Goal: Task Accomplishment & Management: Manage account settings

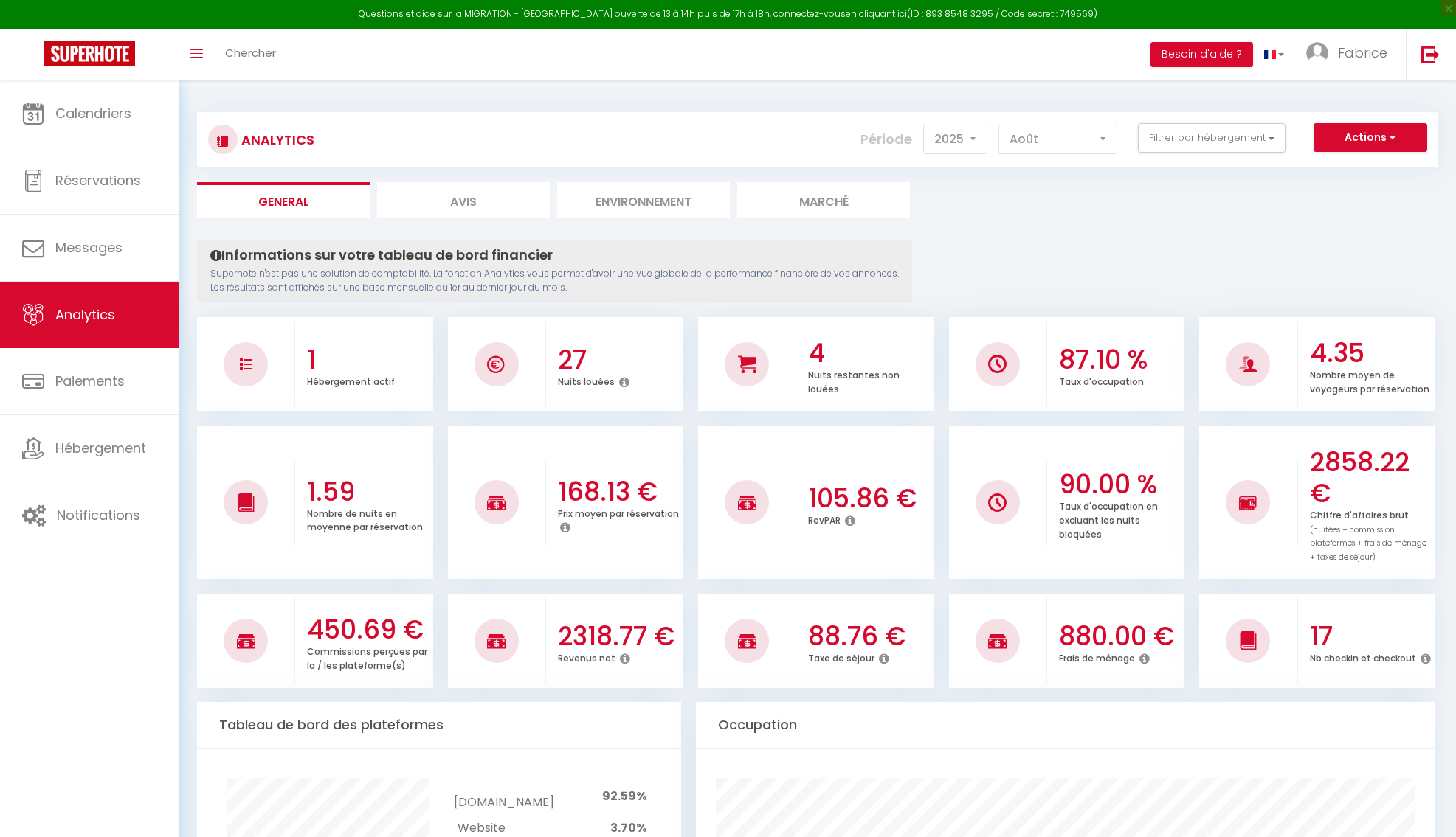
select select "2025"
select select "8"
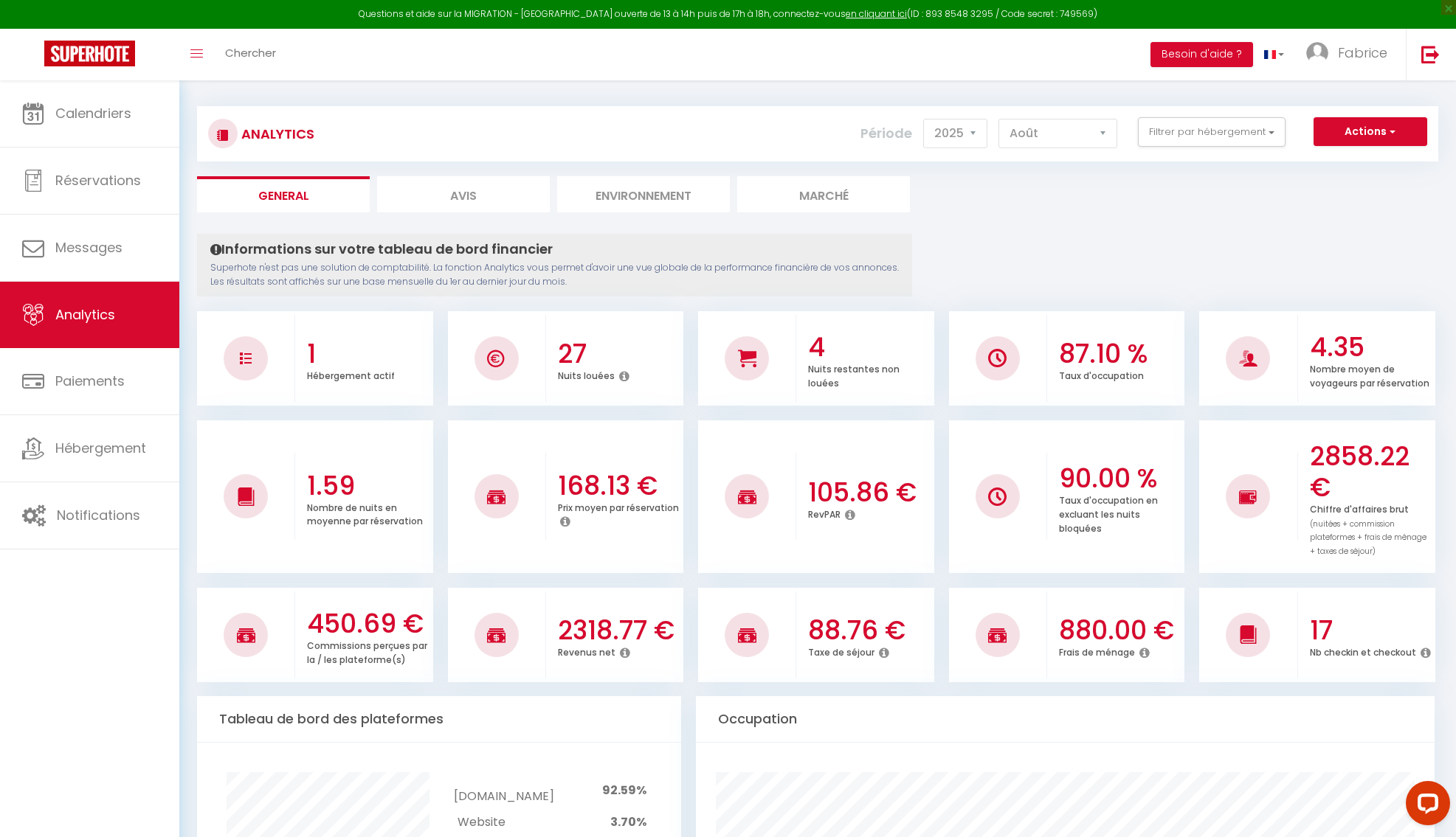
scroll to position [6, 0]
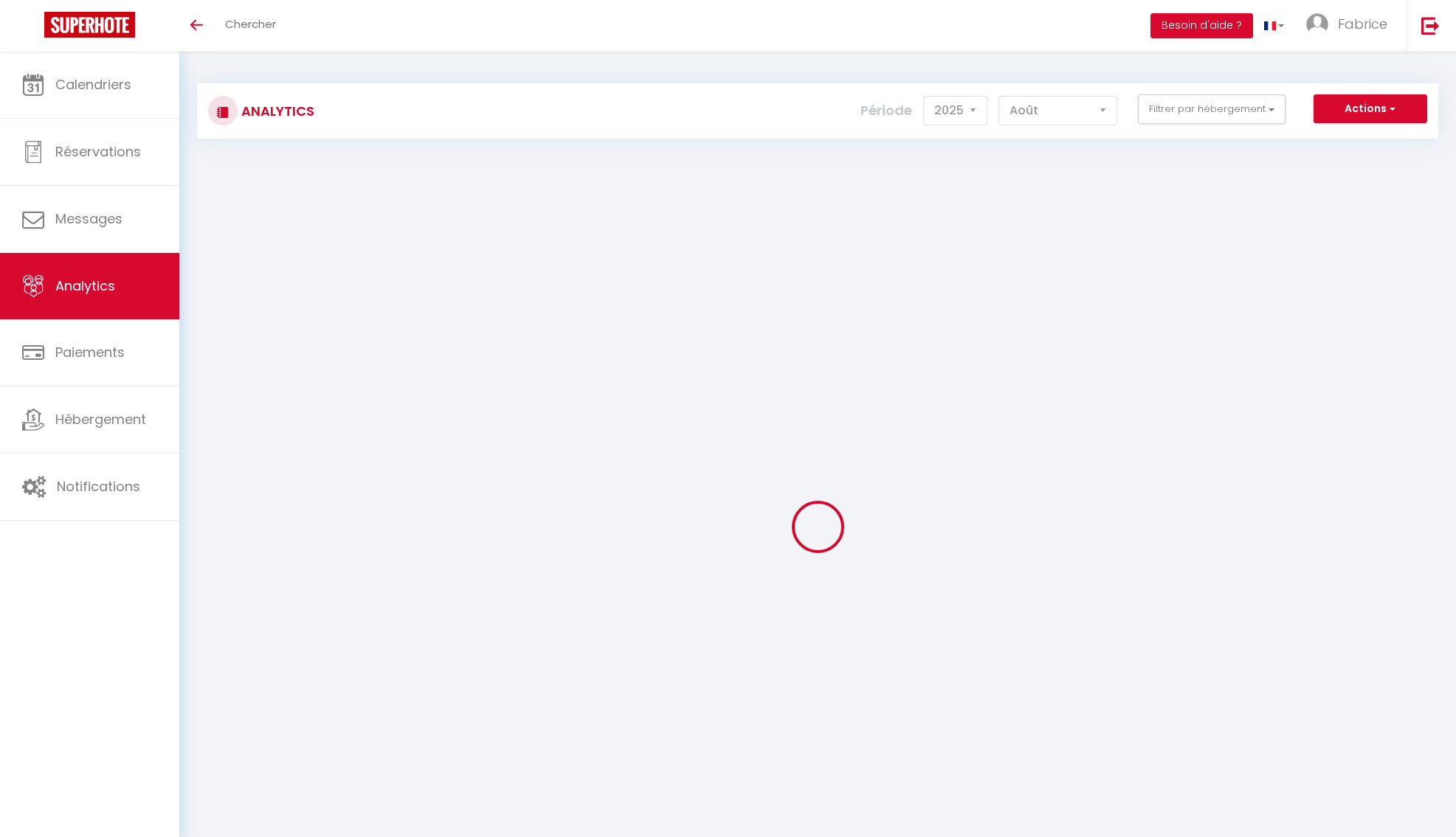
select select "2025"
select select "8"
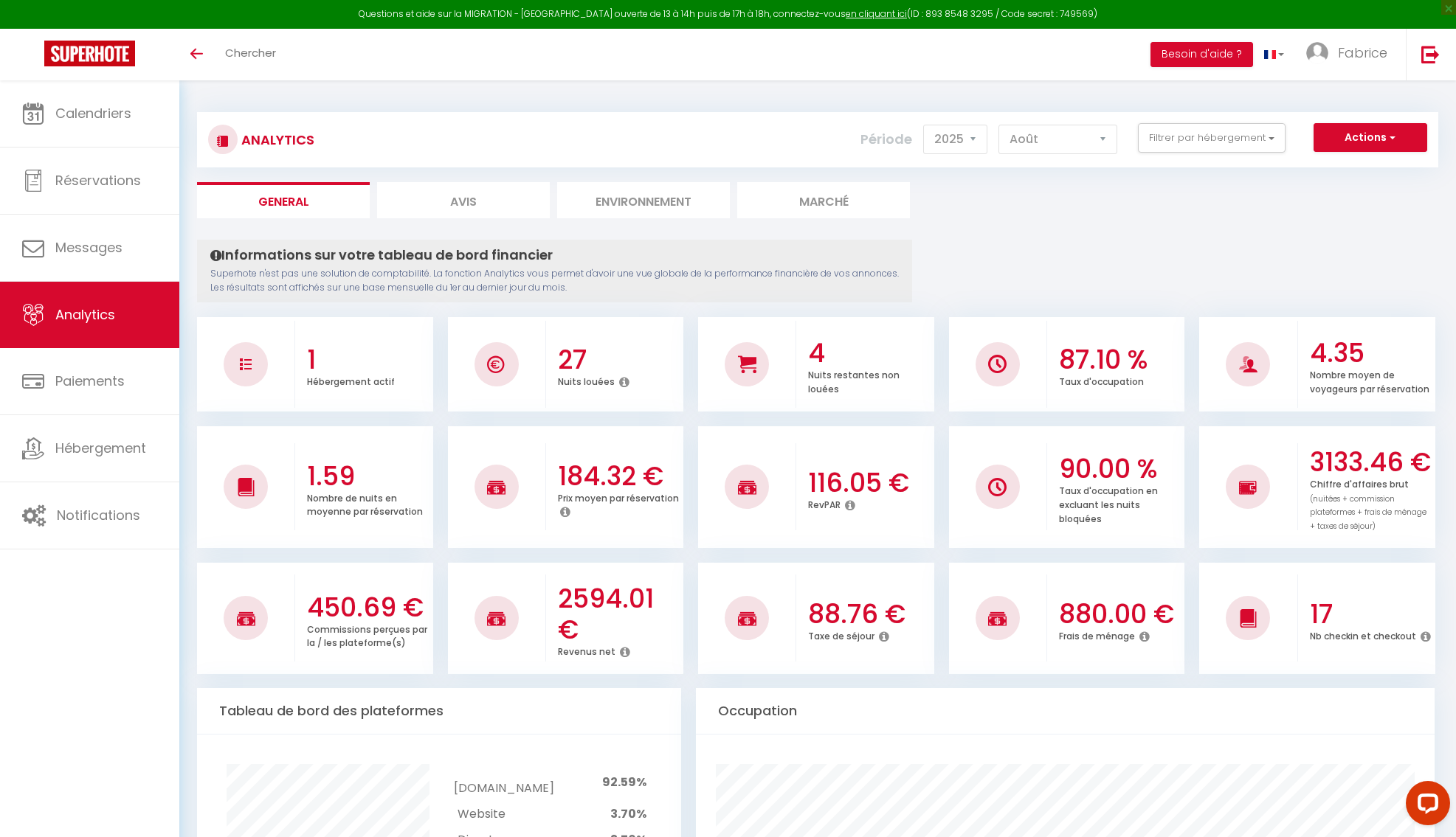
scroll to position [2, 0]
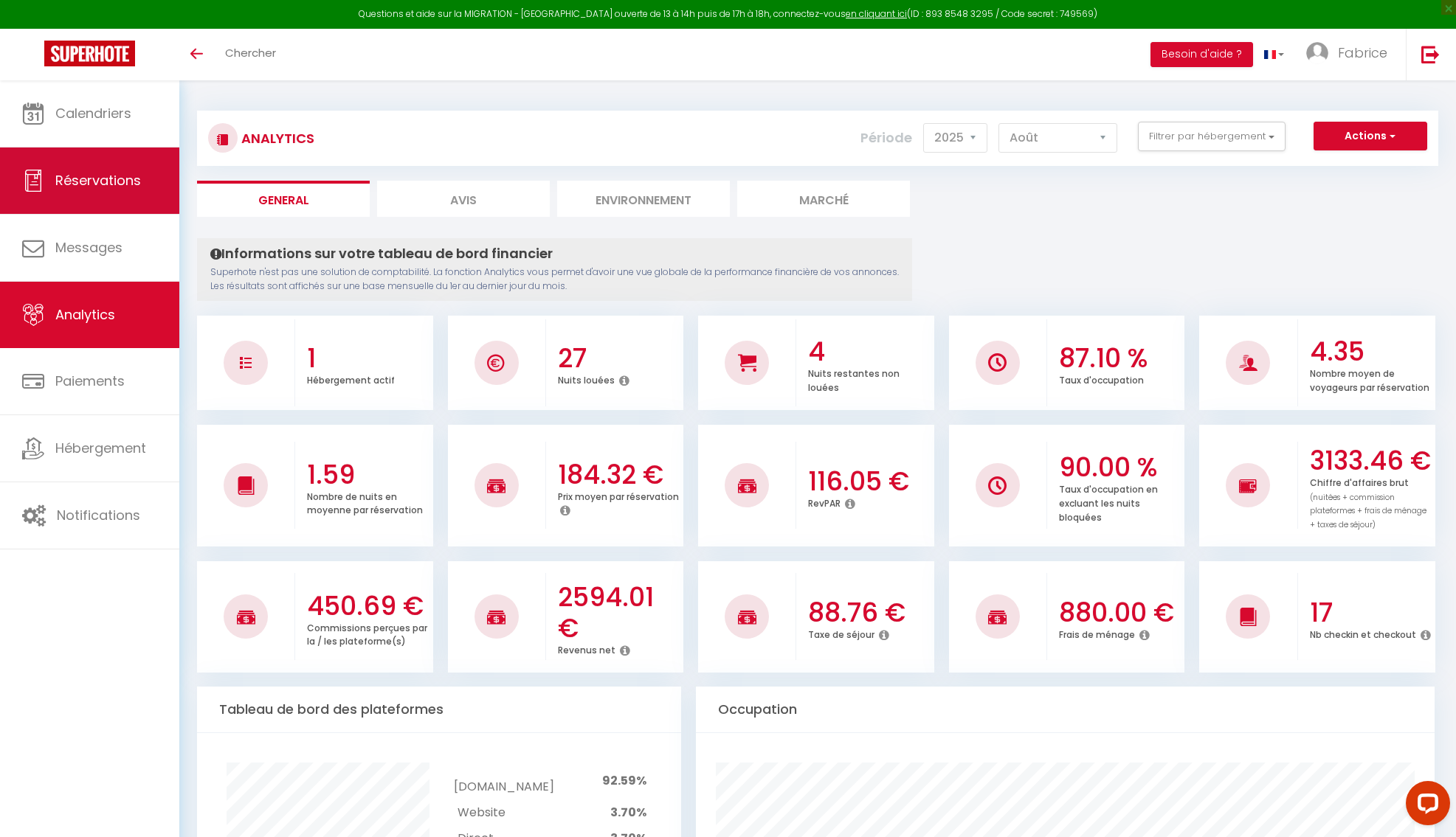
click at [106, 192] on link "Réservations" at bounding box center [90, 180] width 179 height 66
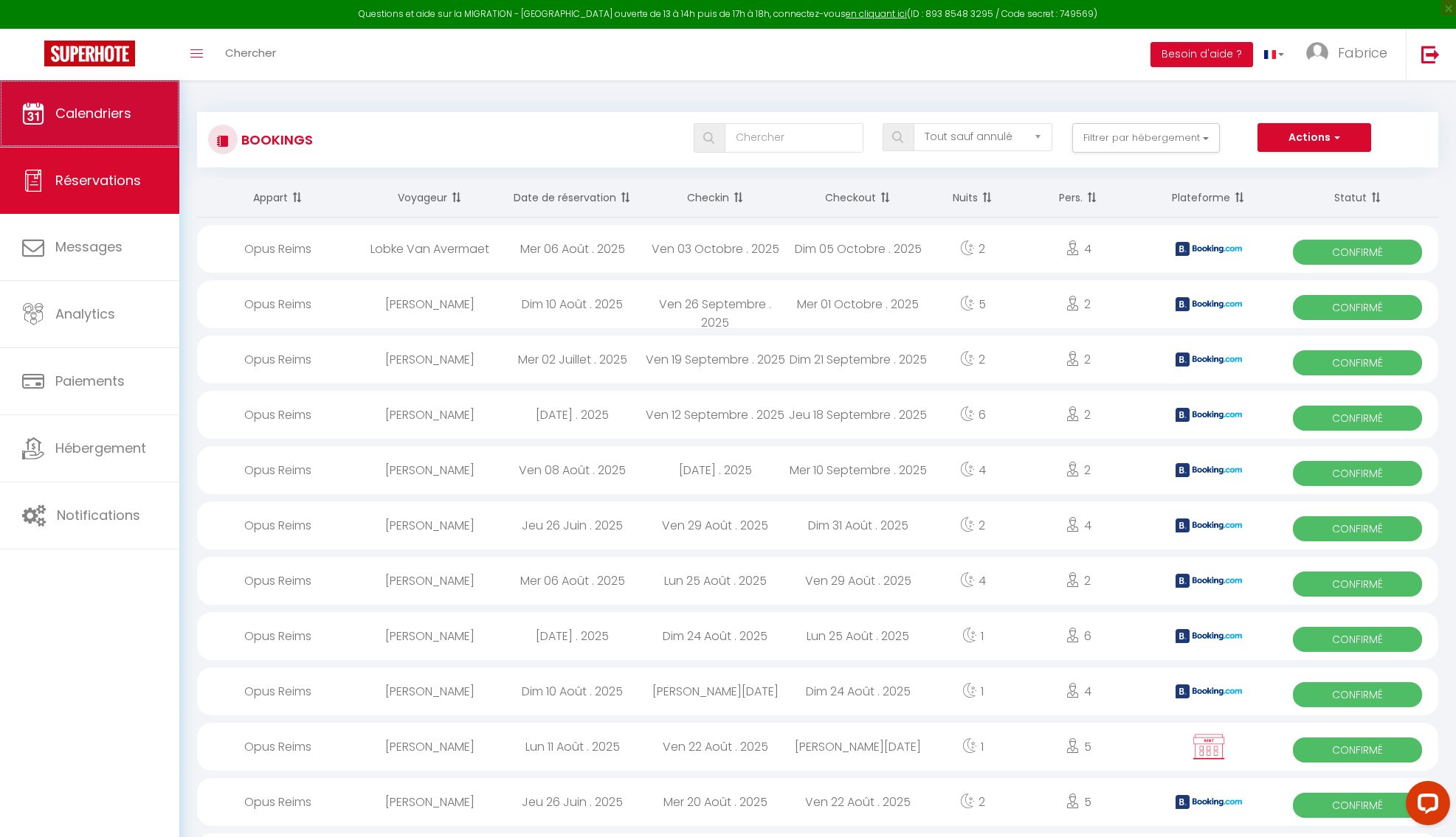
click at [117, 131] on link "Calendriers" at bounding box center [90, 113] width 179 height 66
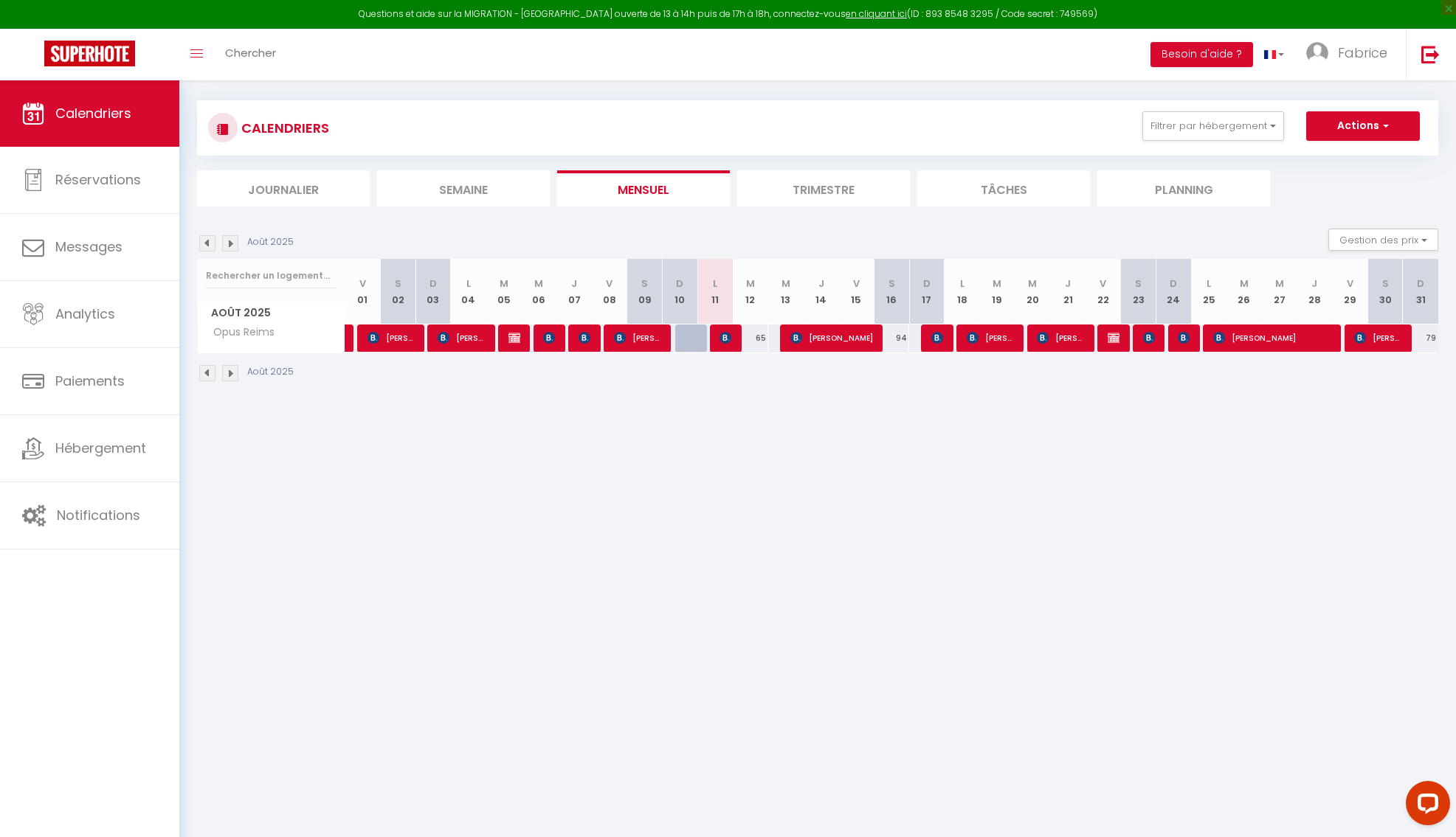
scroll to position [11, 0]
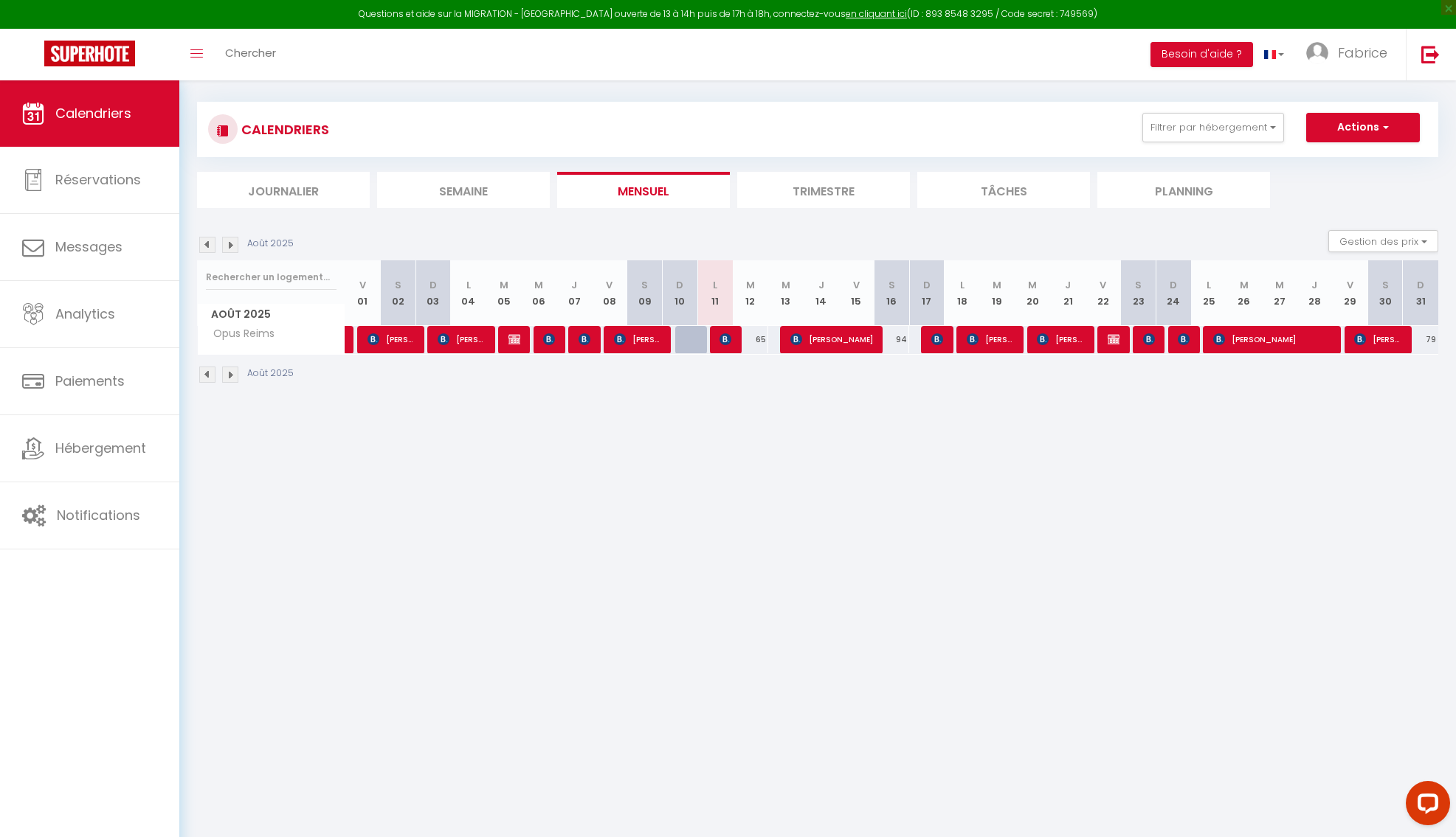
click at [1115, 342] on img at bounding box center [1113, 339] width 12 height 12
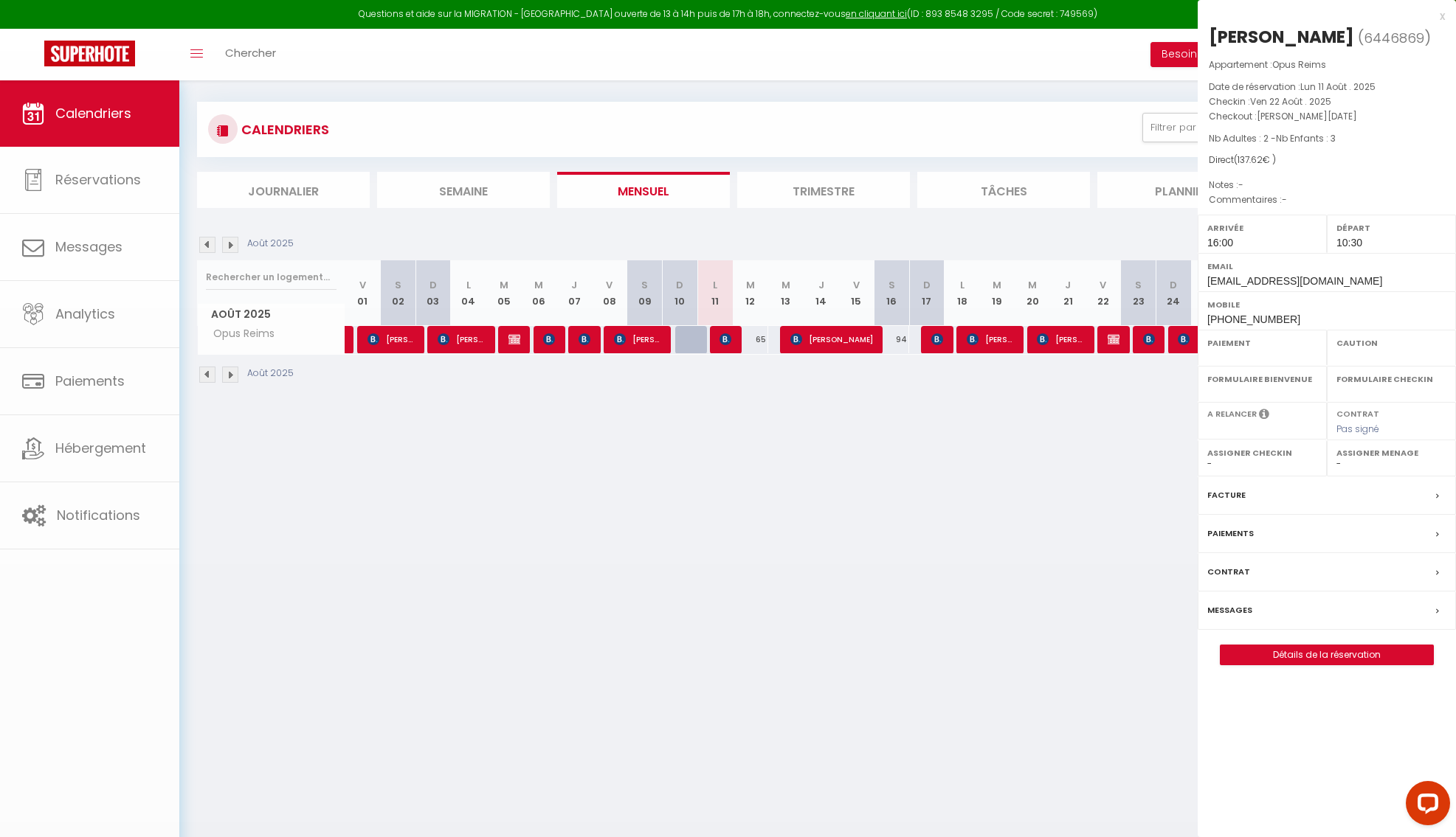
select select "OK"
select select "KO"
select select "0"
select select "1"
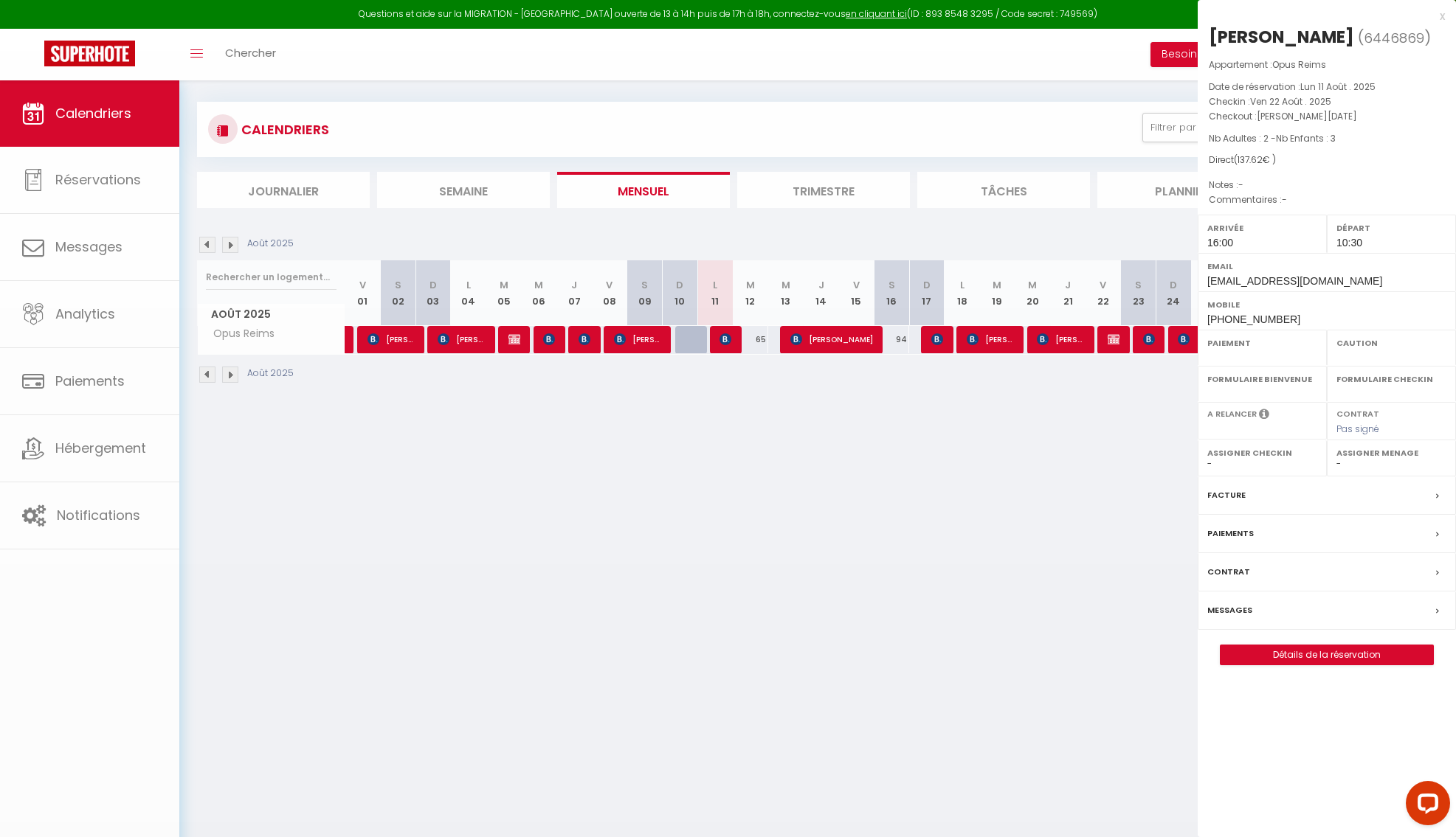
select select
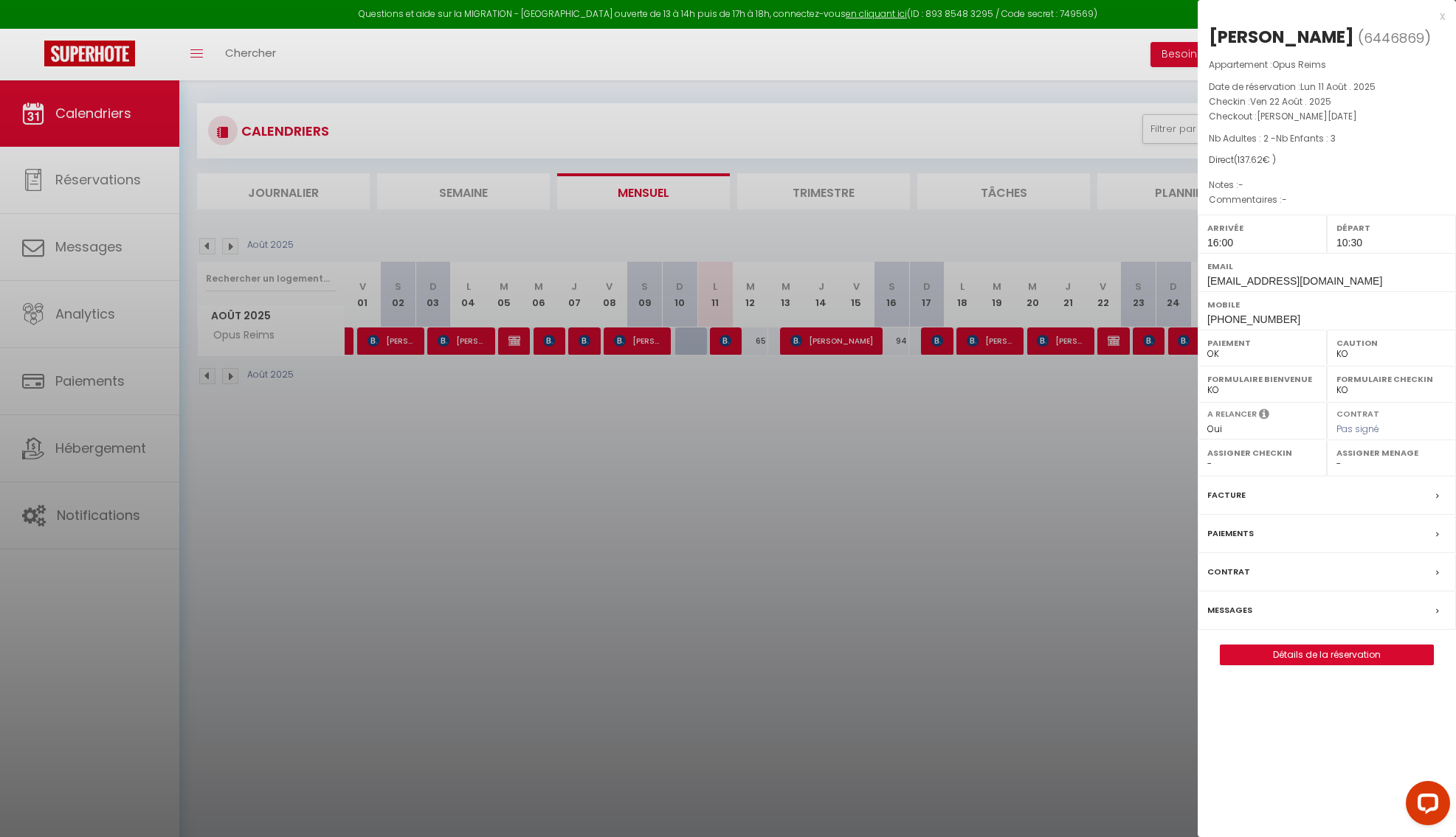
scroll to position [8, 0]
click at [1091, 596] on div at bounding box center [728, 418] width 1456 height 837
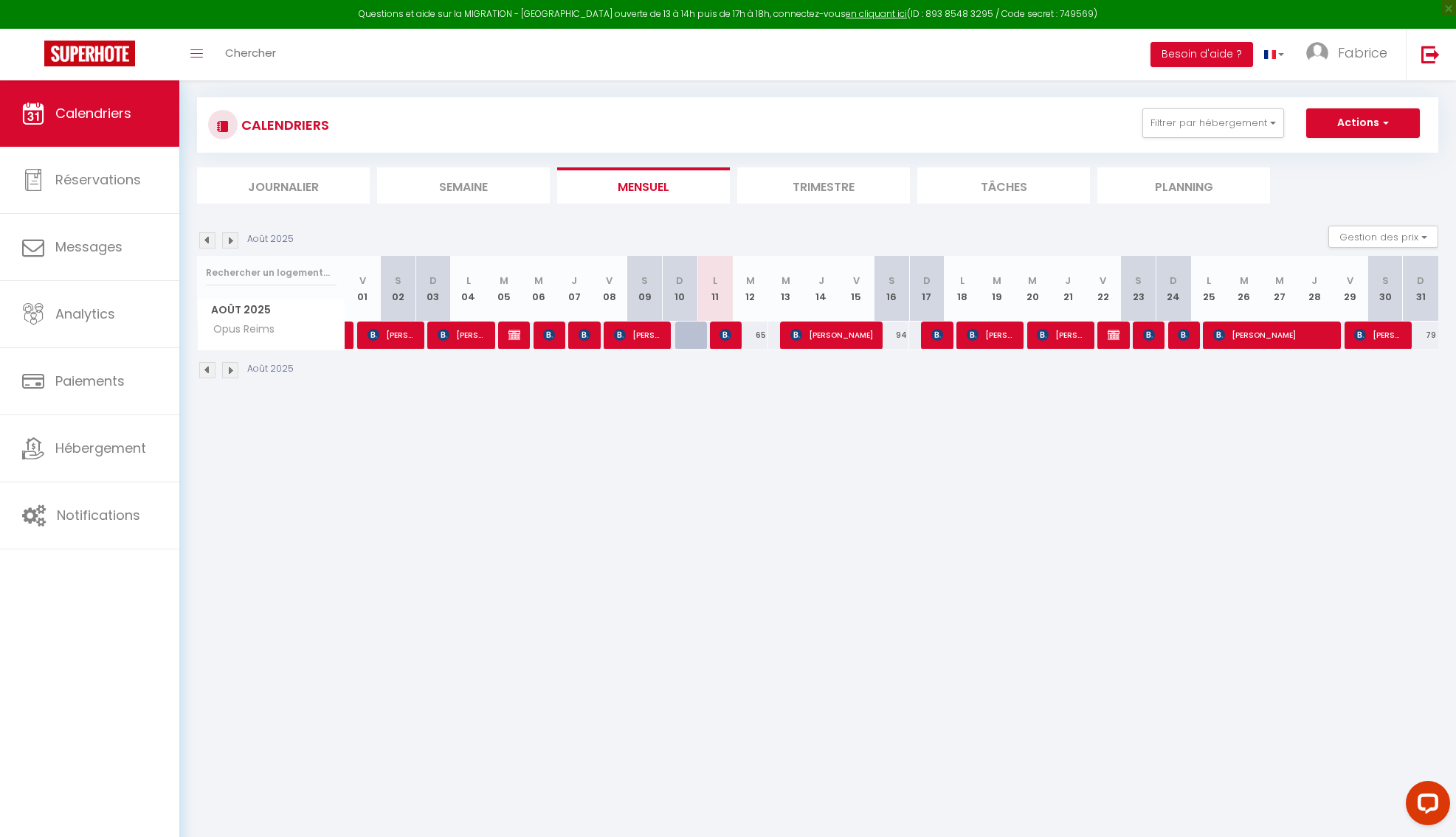
scroll to position [6, 0]
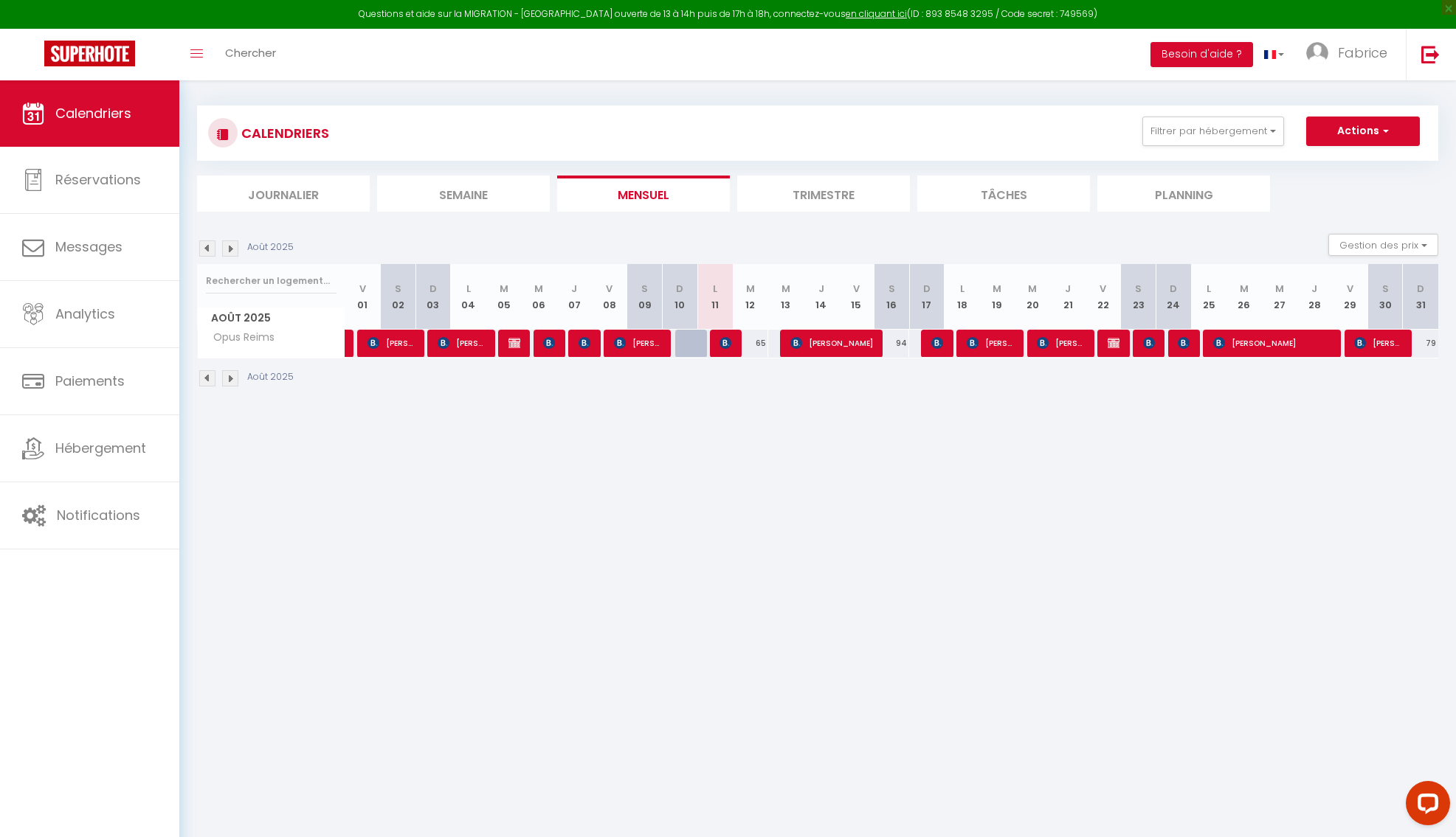
click at [1109, 351] on span "Rachel GILLIO" at bounding box center [1113, 343] width 12 height 28
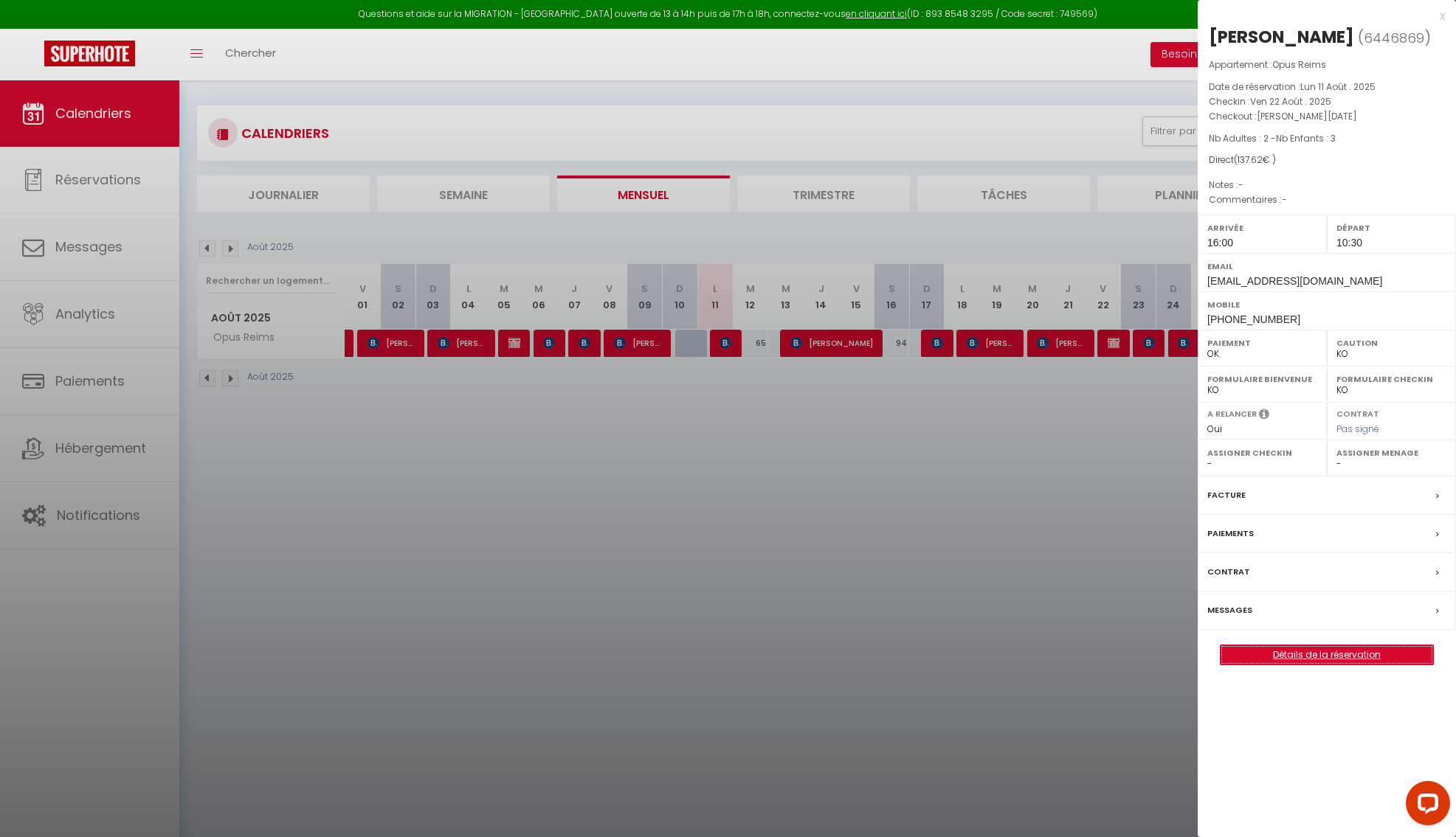
drag, startPoint x: 1315, startPoint y: 657, endPoint x: 1306, endPoint y: 653, distance: 9.8
click at [1315, 657] on link "Détails de la réservation" at bounding box center [1327, 655] width 213 height 20
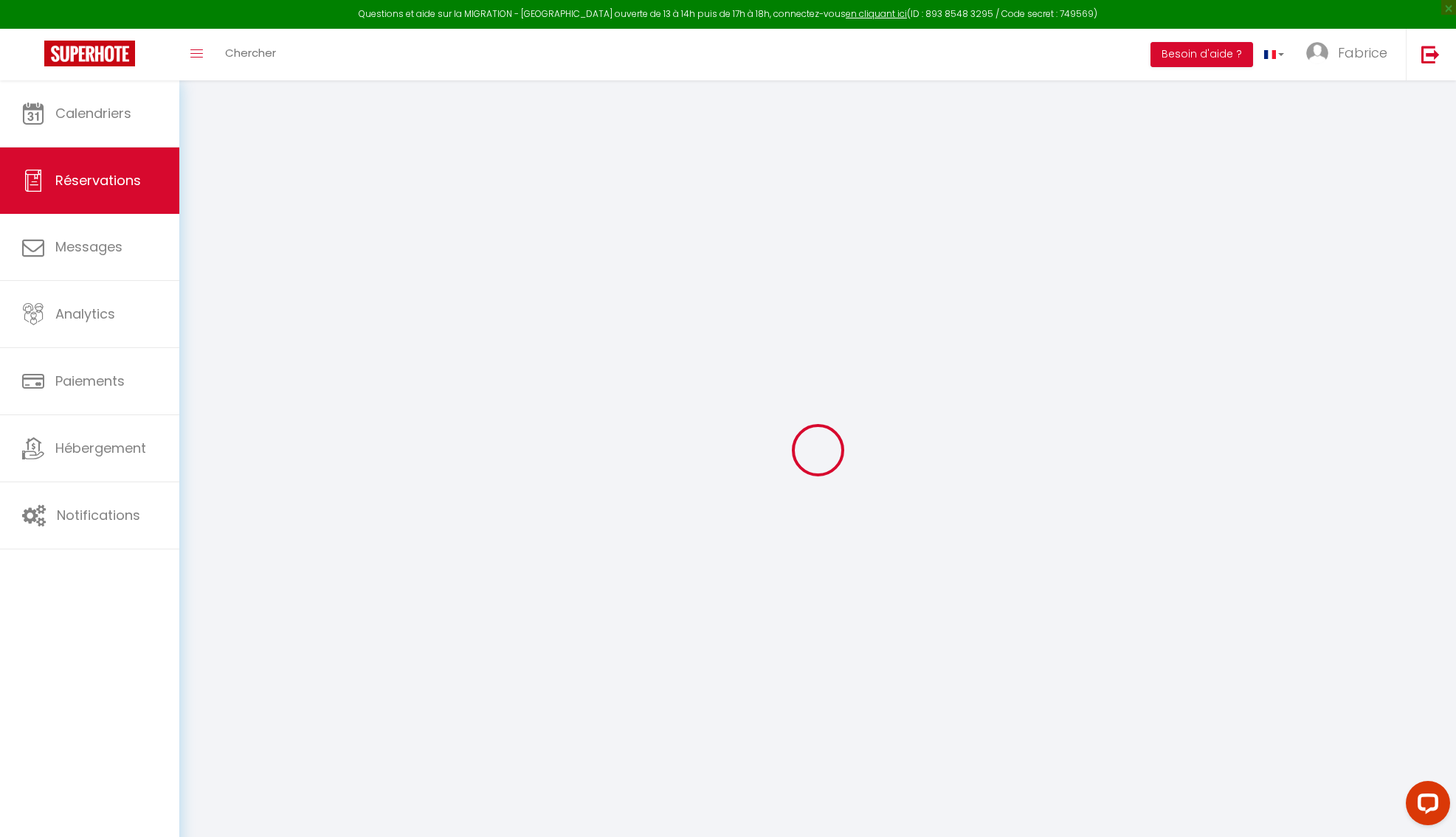
select select
select select "14"
checkbox input "false"
select index
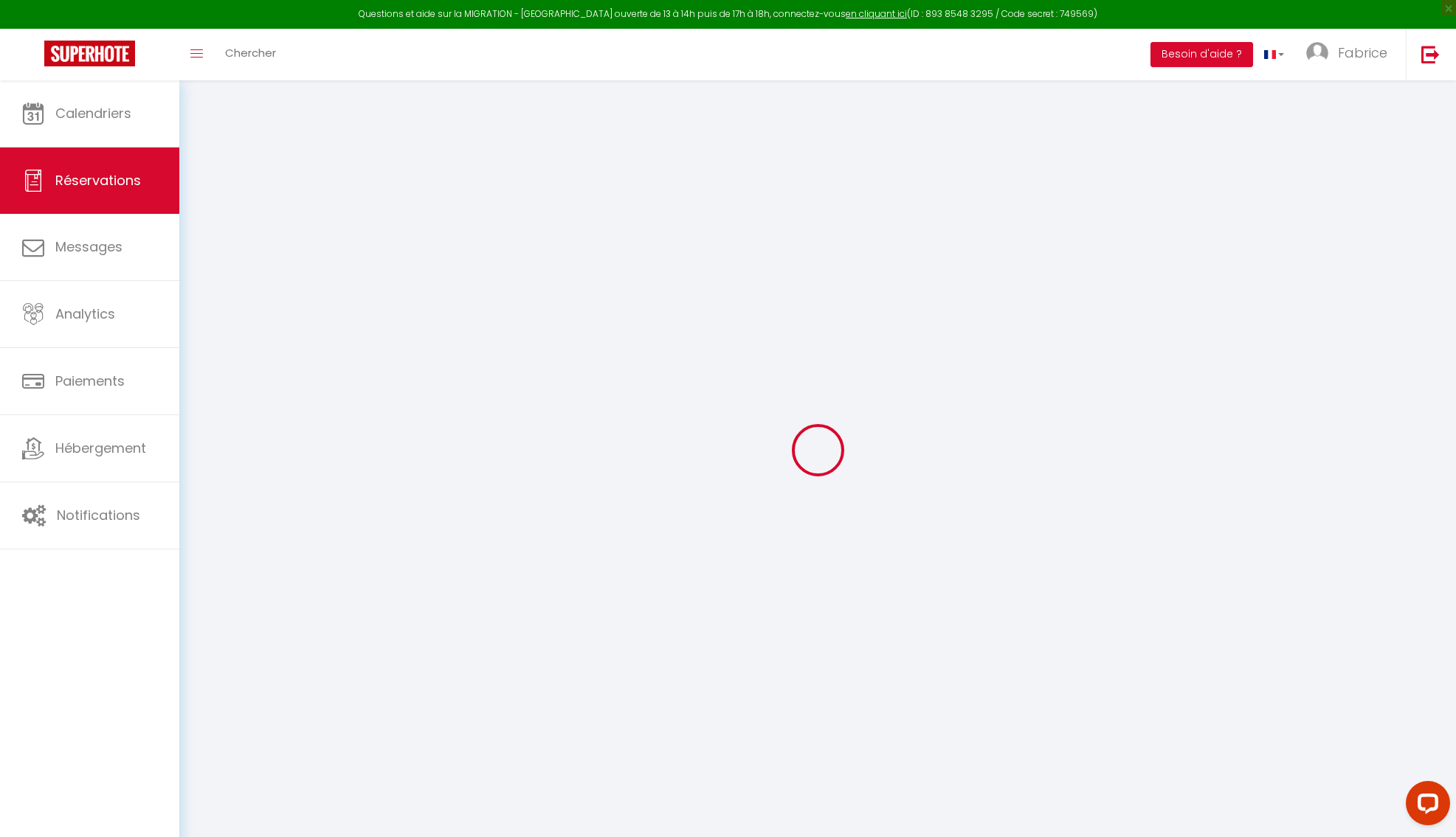
select select
checkbox input "false"
select index
select select
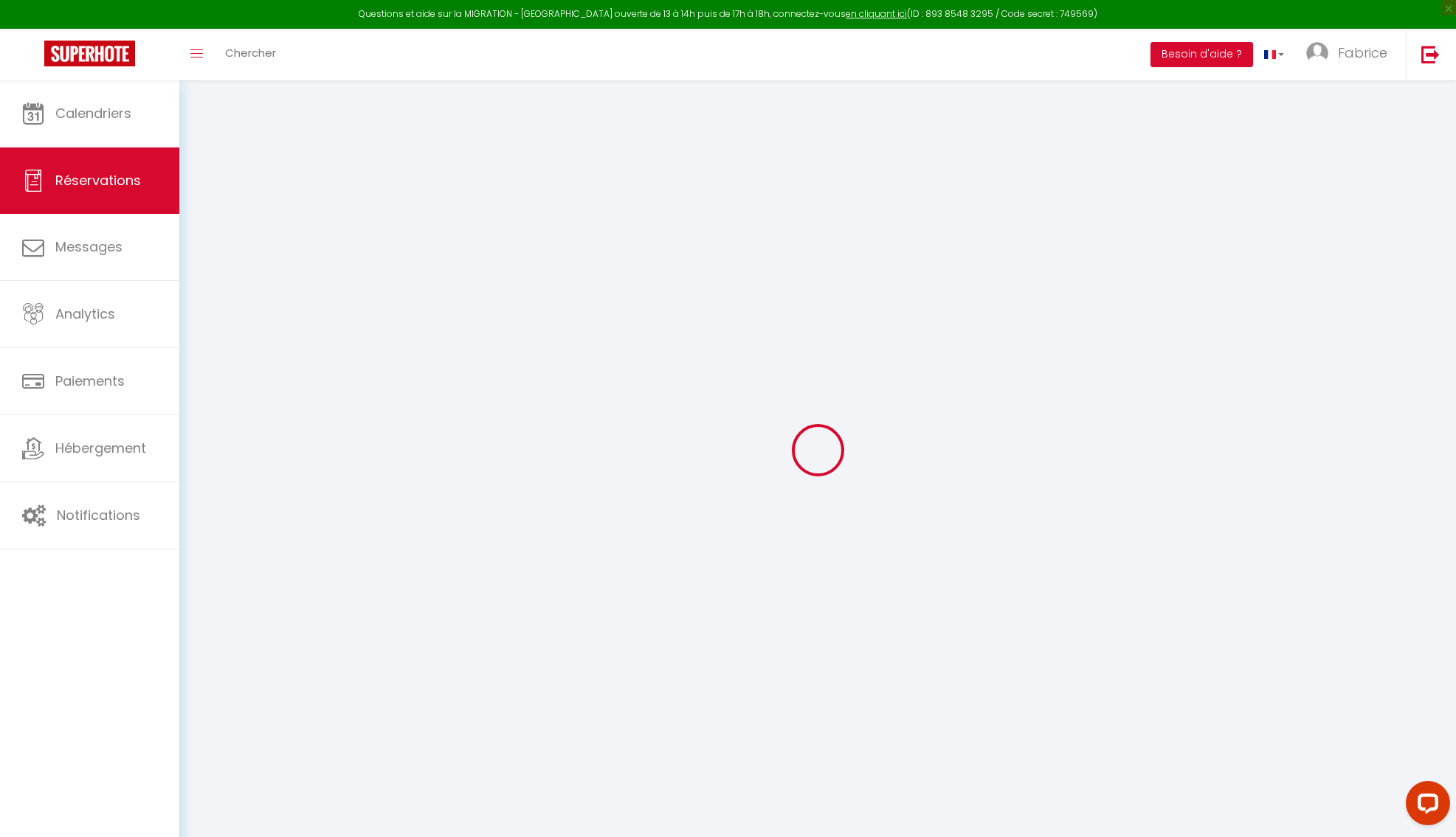
select select
checkbox input "false"
select index
select select
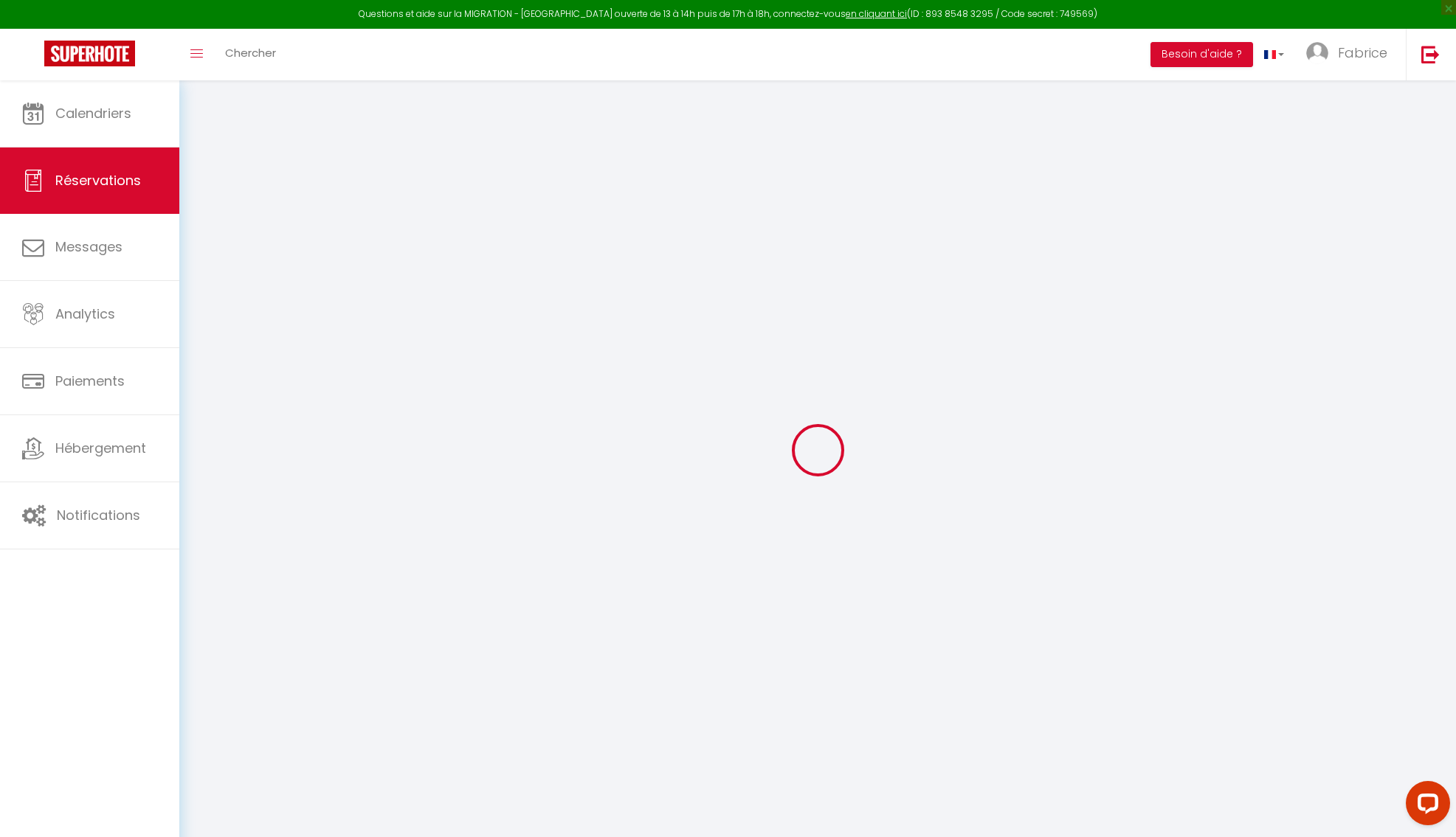
checkbox input "false"
select index
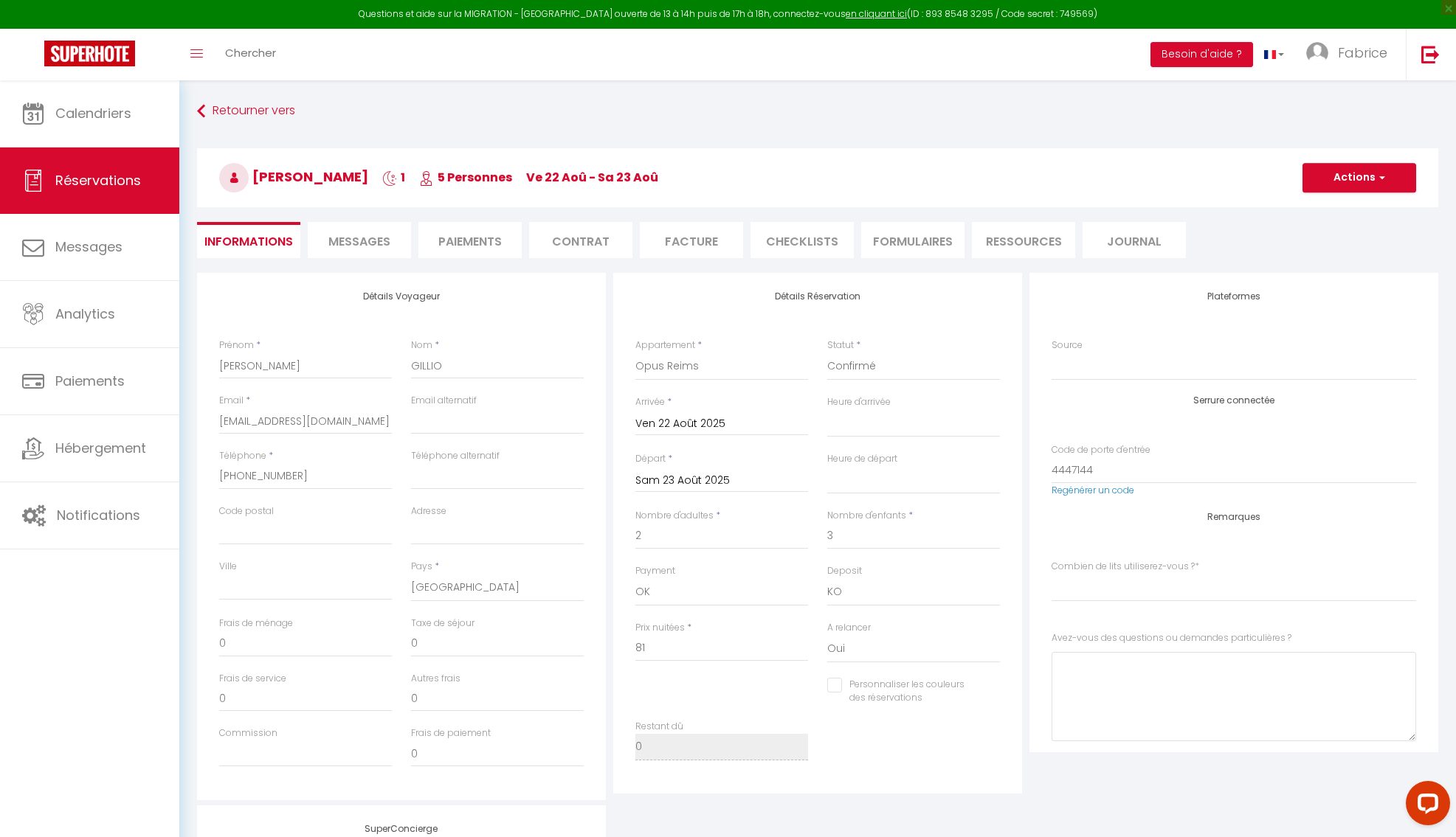
type input "55"
type input "1.62"
select select
checkbox input "false"
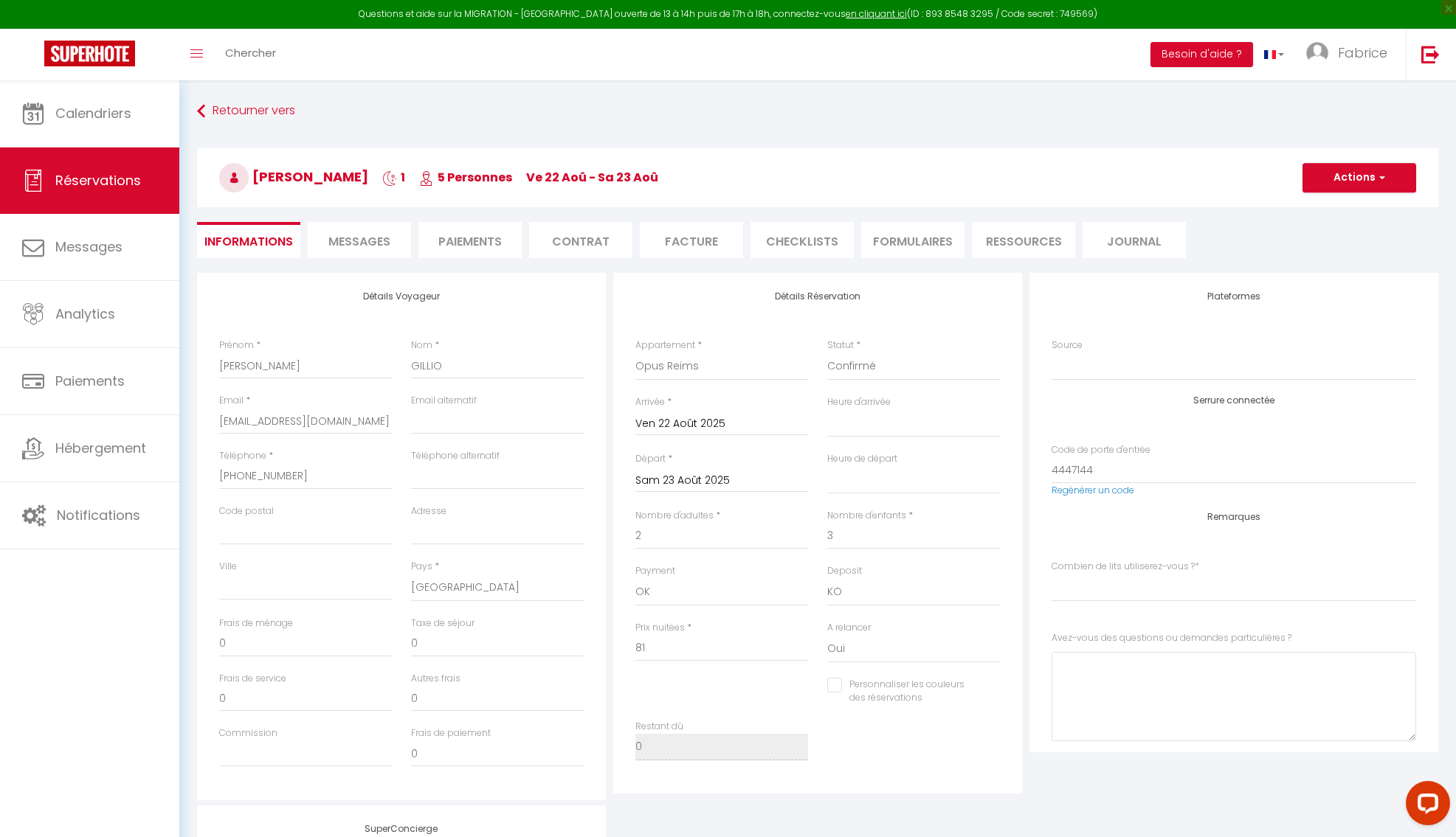
select index
checkbox input "false"
select index
select select "16:00"
select select "10:30"
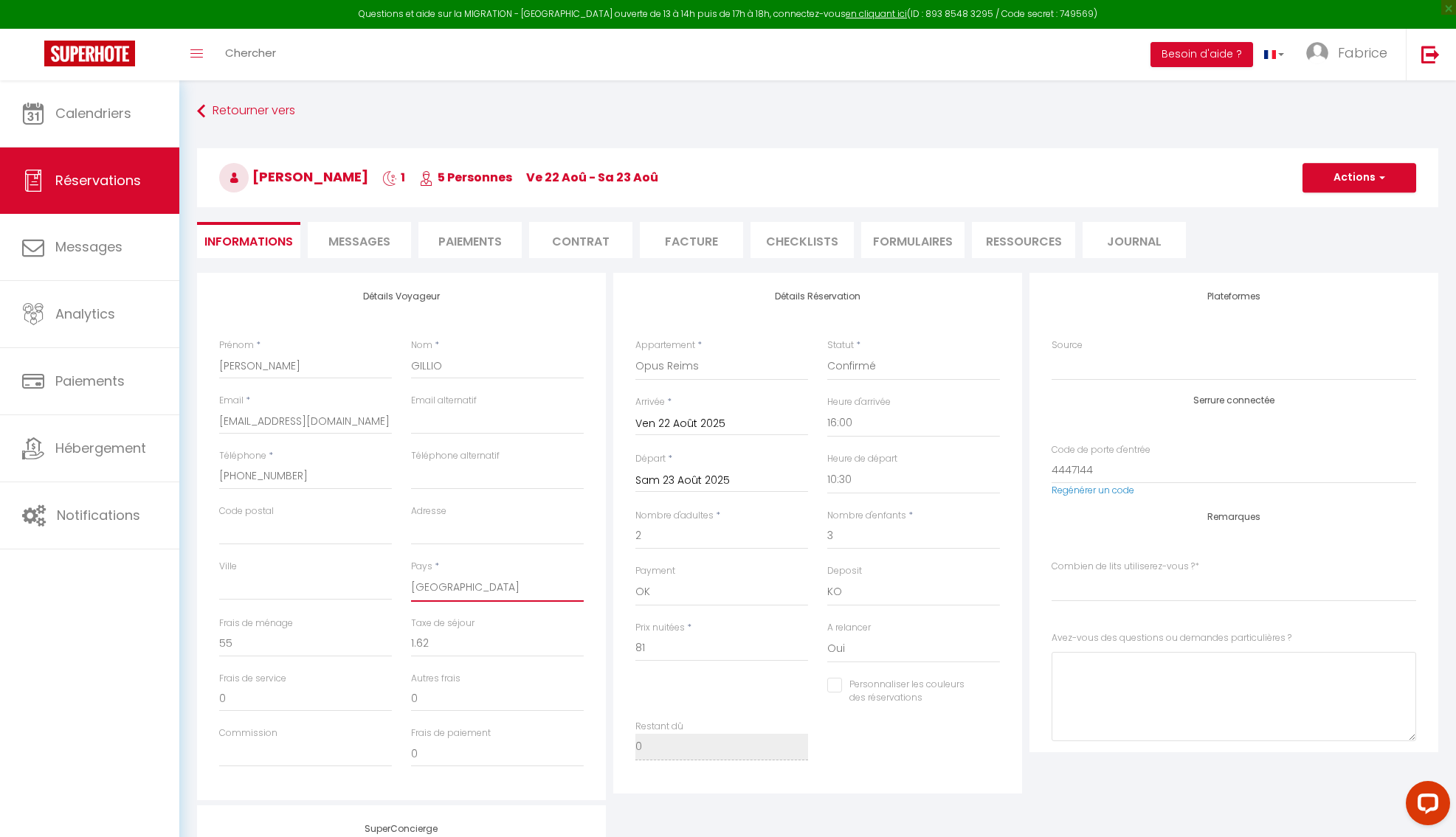
click at [411, 574] on select "France Portugal Afghanistan Albania Algeria American Samoa Andorra Angola Angui…" at bounding box center [497, 588] width 173 height 28
select select "DE"
click option "[GEOGRAPHIC_DATA]" at bounding box center [0, 0] width 0 height 0
checkbox input "false"
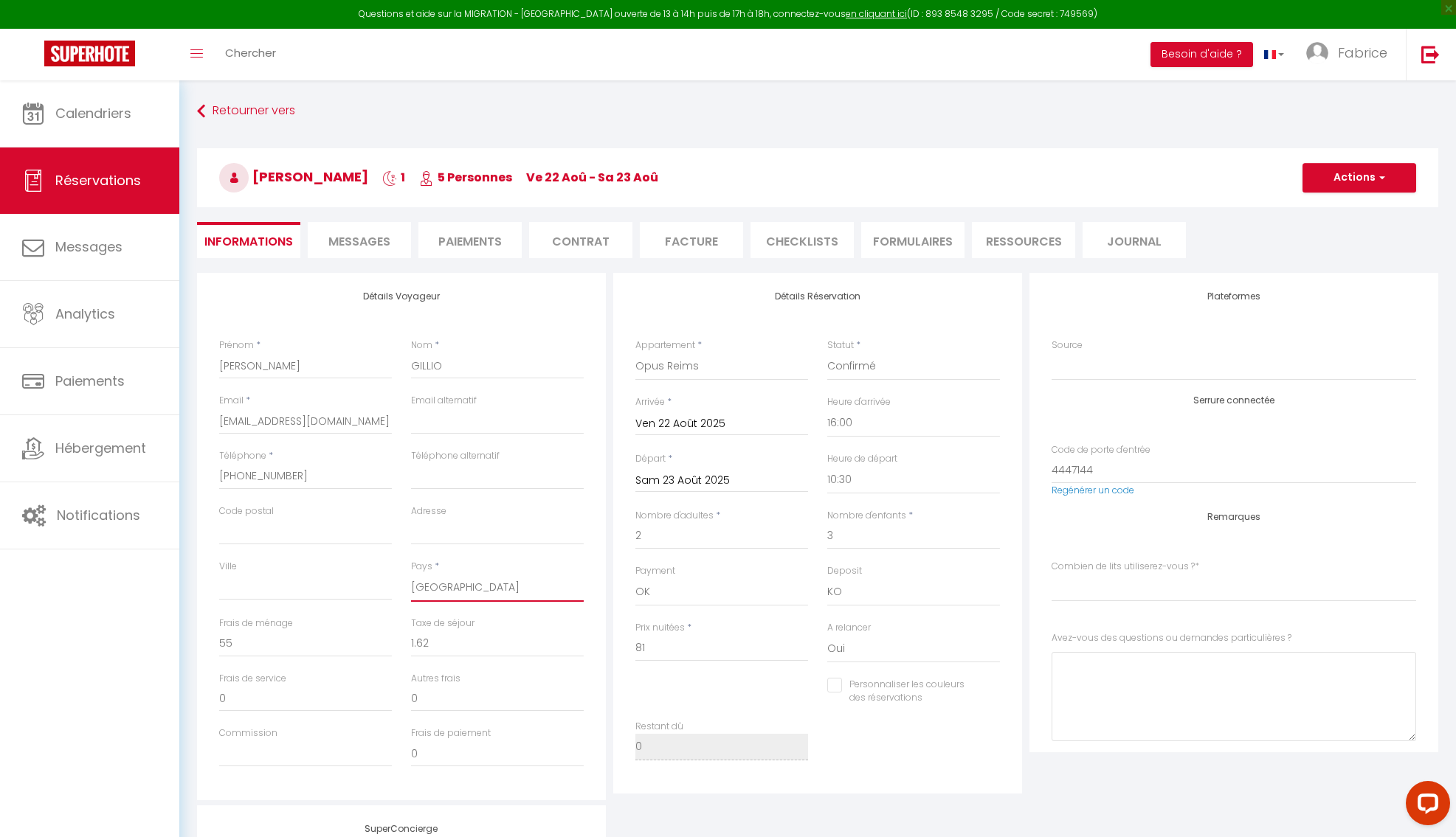
select index
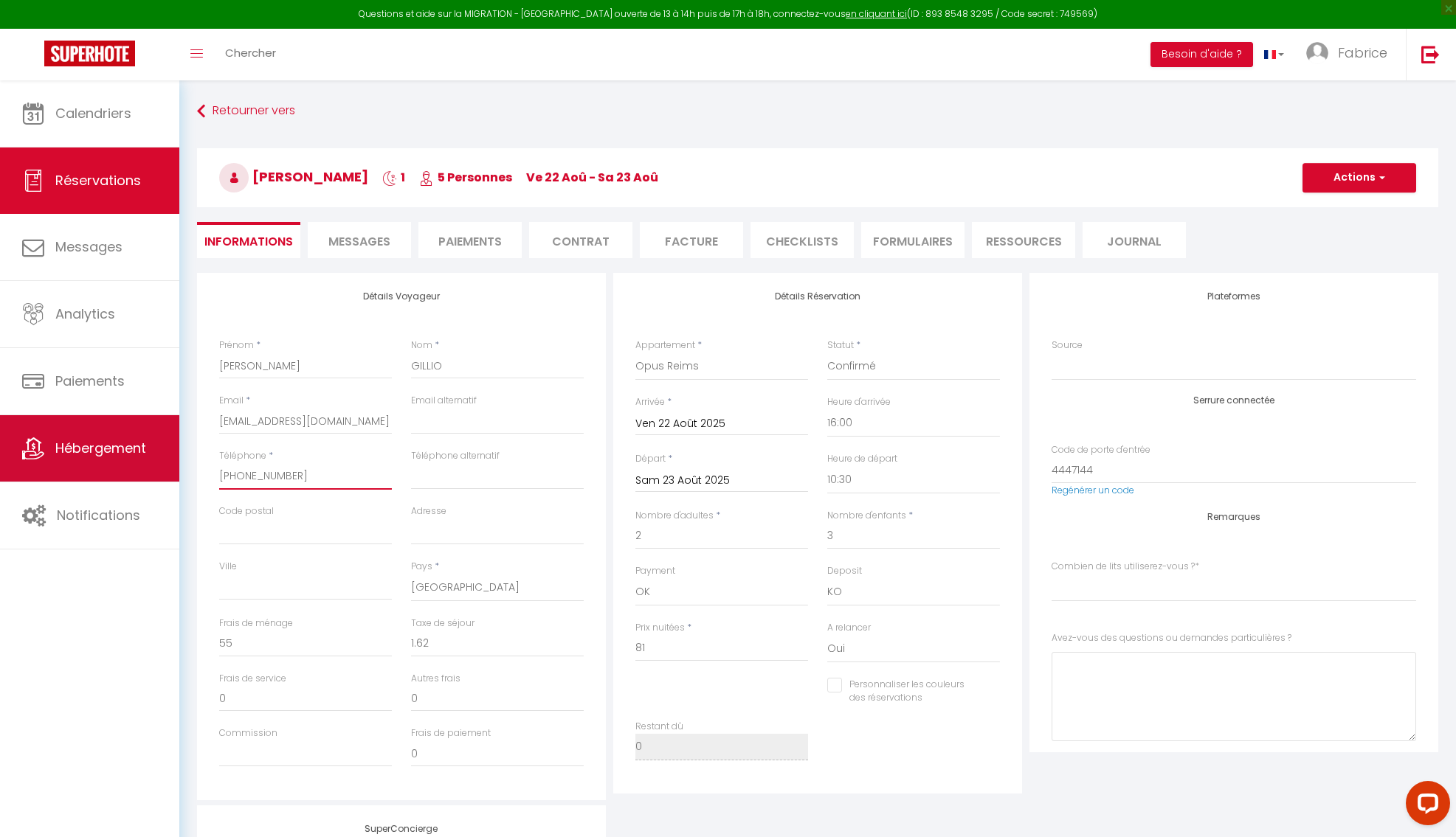
drag, startPoint x: 185, startPoint y: 461, endPoint x: 160, endPoint y: 459, distance: 25.1
click at [219, 464] on input "+33661616161" at bounding box center [305, 477] width 173 height 27
paste input "004917680694239"
type input "004917680694239"
checkbox input "false"
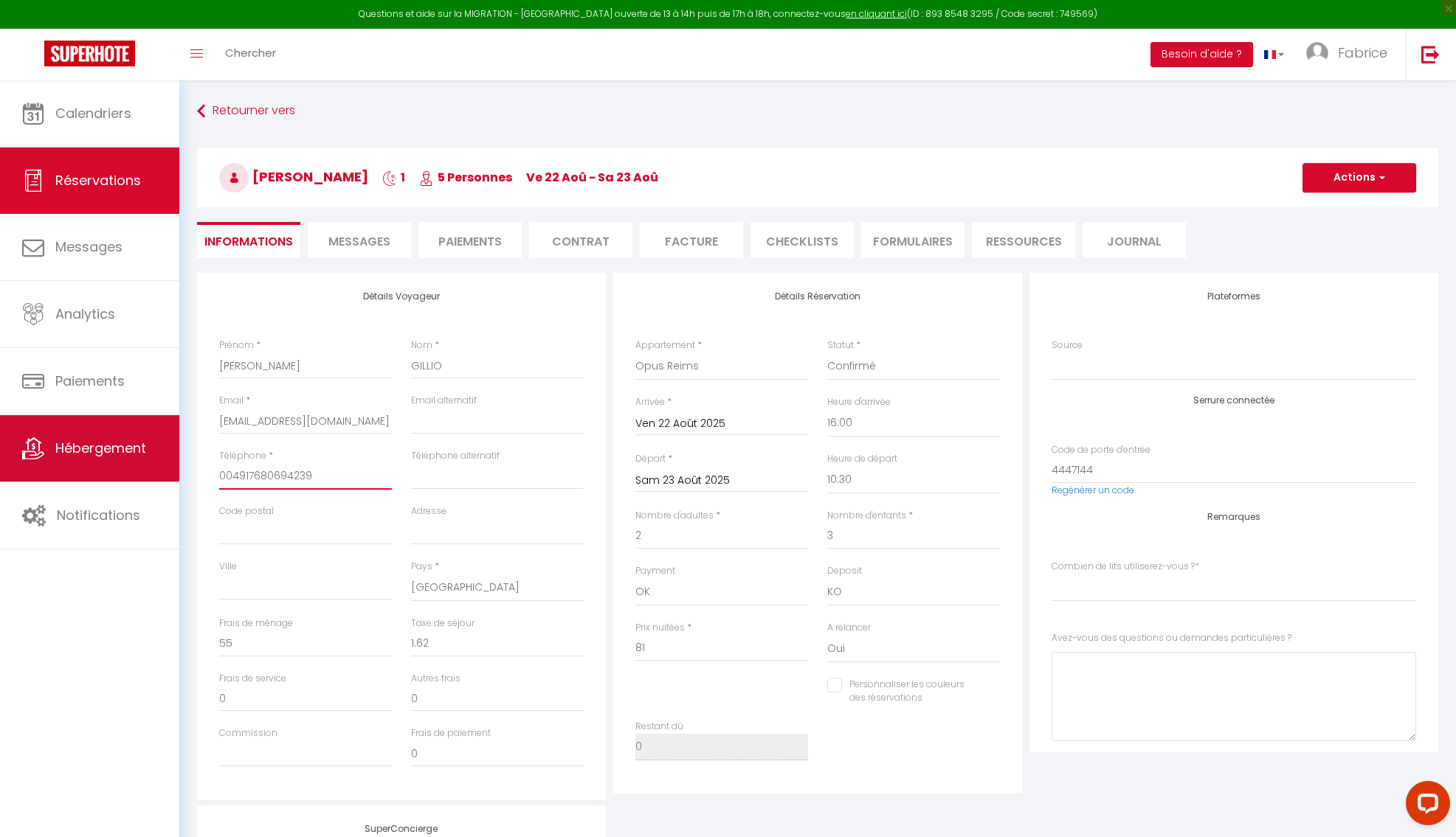
select index
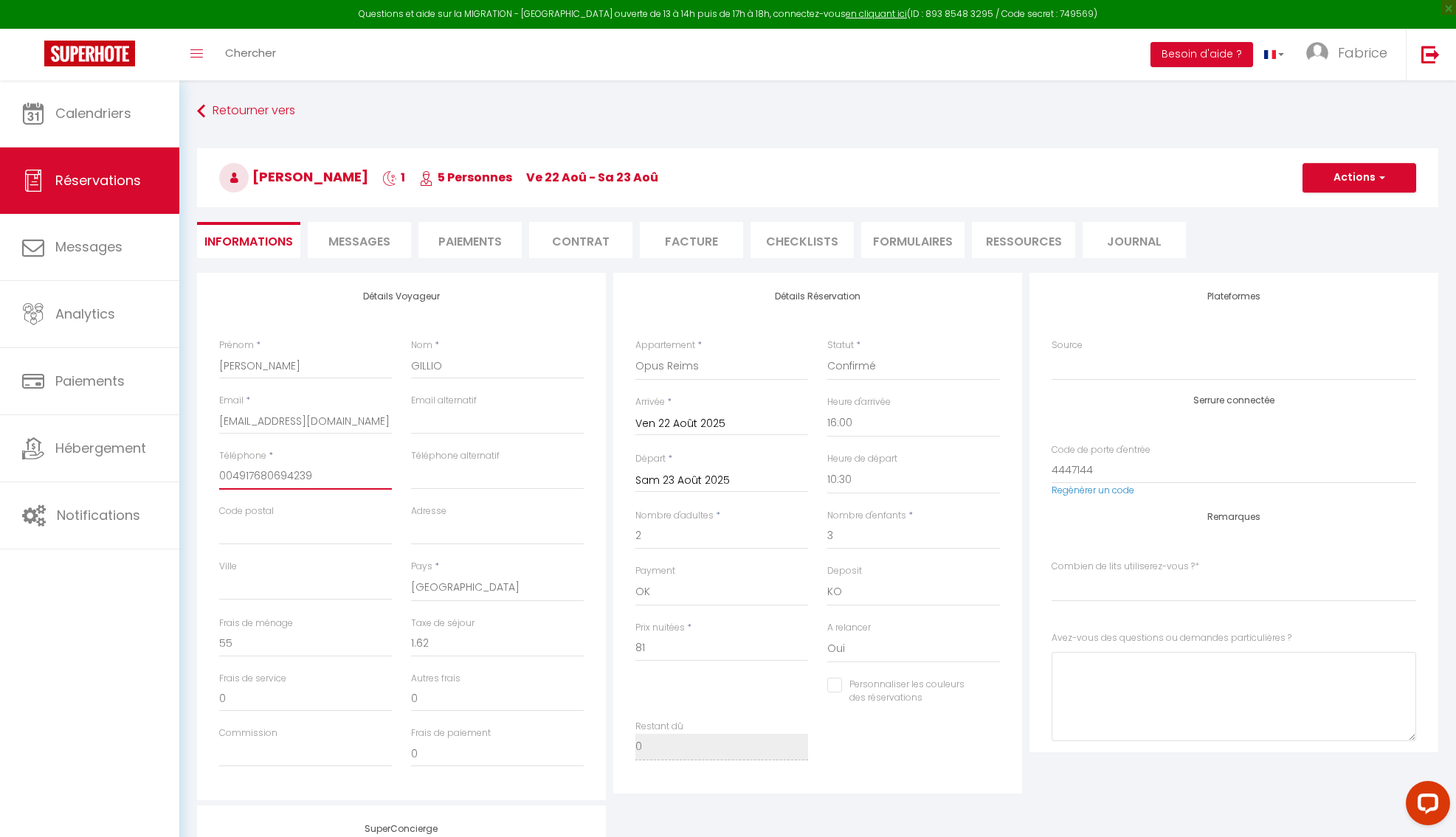
click at [235, 478] on input "004917680694239" at bounding box center [305, 477] width 173 height 27
type input "04917680694239"
checkbox input "false"
select index
type input "4917680694239"
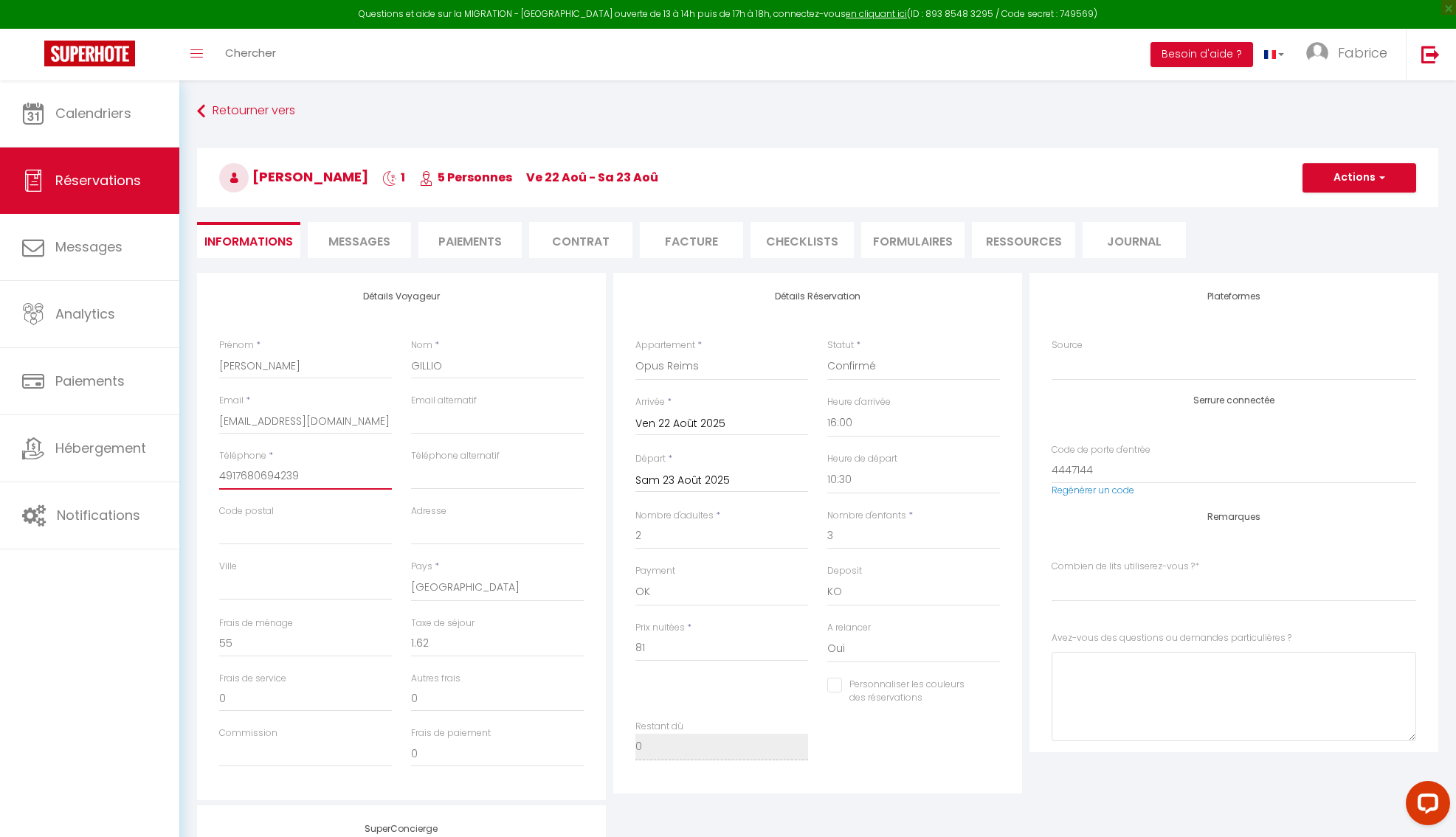
checkbox input "false"
select index
type input "+4917680694239"
checkbox input "false"
select index
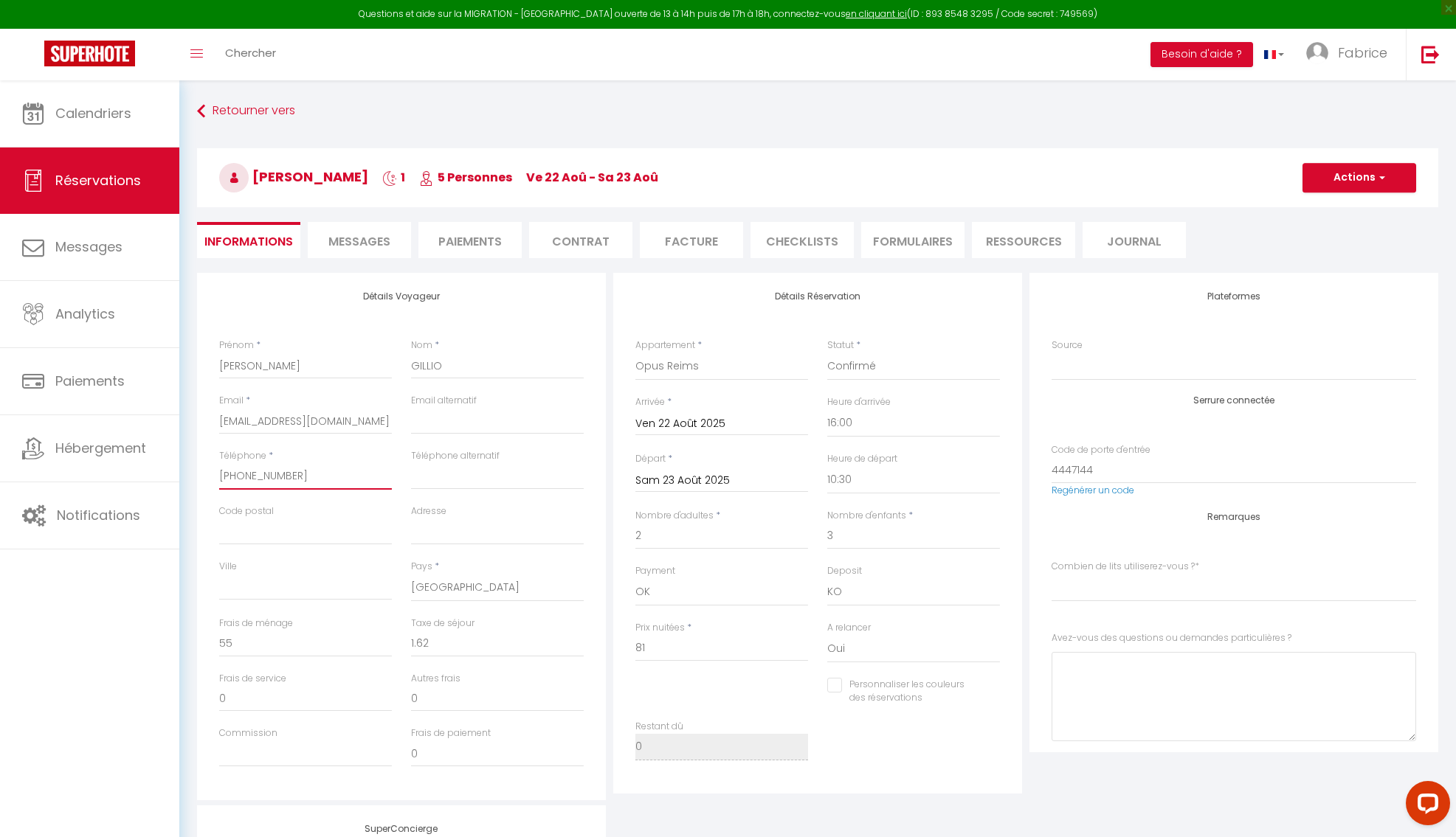
type input "+4917680694239"
click at [411, 528] on div "Adresse" at bounding box center [497, 532] width 192 height 55
click at [420, 533] on input "Adresse" at bounding box center [497, 532] width 173 height 27
paste input "Puchtastr. 2"
type input "Puchtastr. 2"
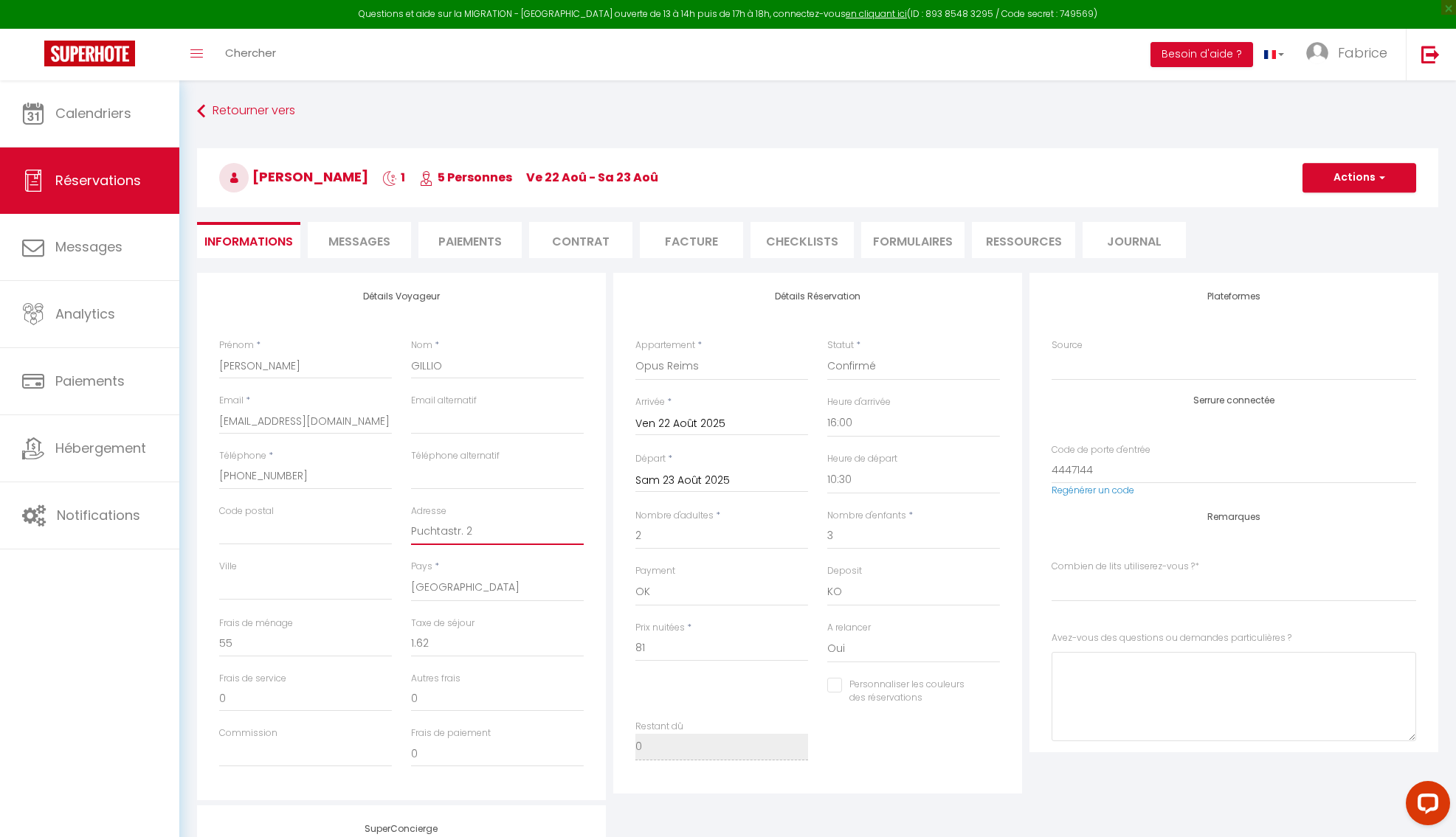
checkbox input "false"
select index
type input "Puchtastr. 2"
click at [275, 534] on input "Code postal" at bounding box center [305, 532] width 173 height 27
paste input "91054"
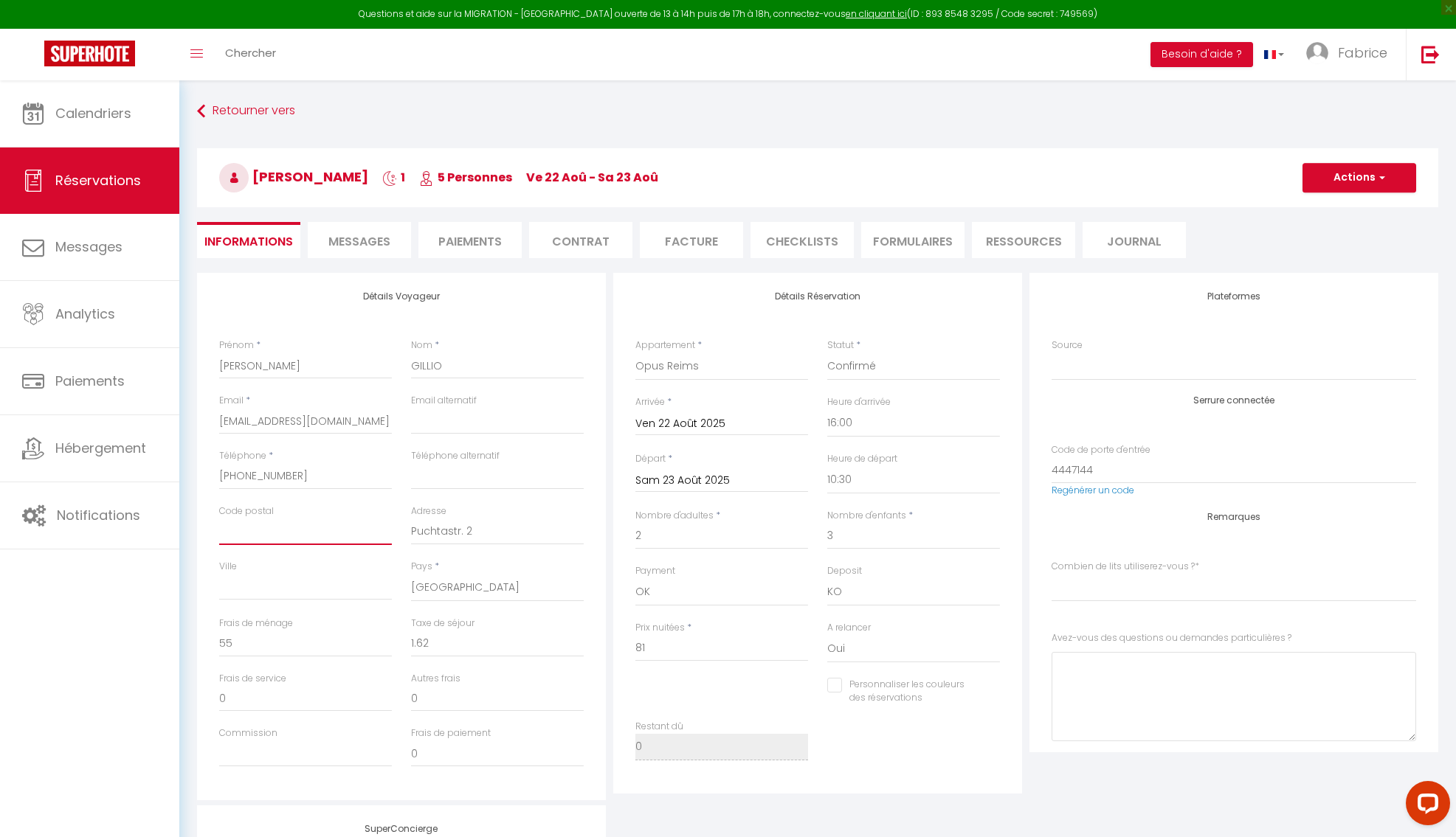
type input "91054"
checkbox input "false"
select index
type input "91054"
click at [244, 586] on input "Ville" at bounding box center [305, 587] width 173 height 27
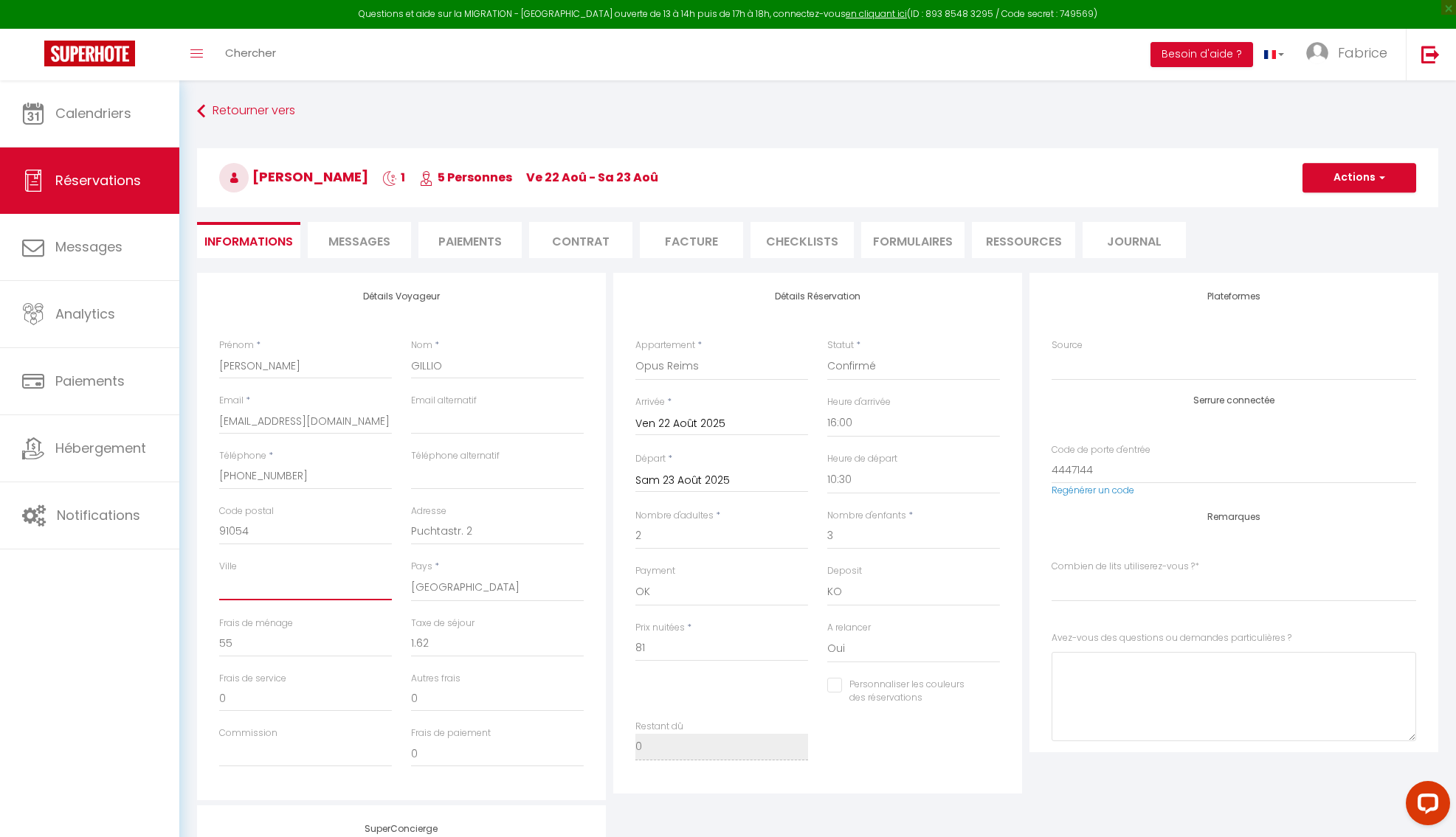
paste input "Erlangen"
type input "Erlangen"
checkbox input "false"
select index
type input "Erlangen"
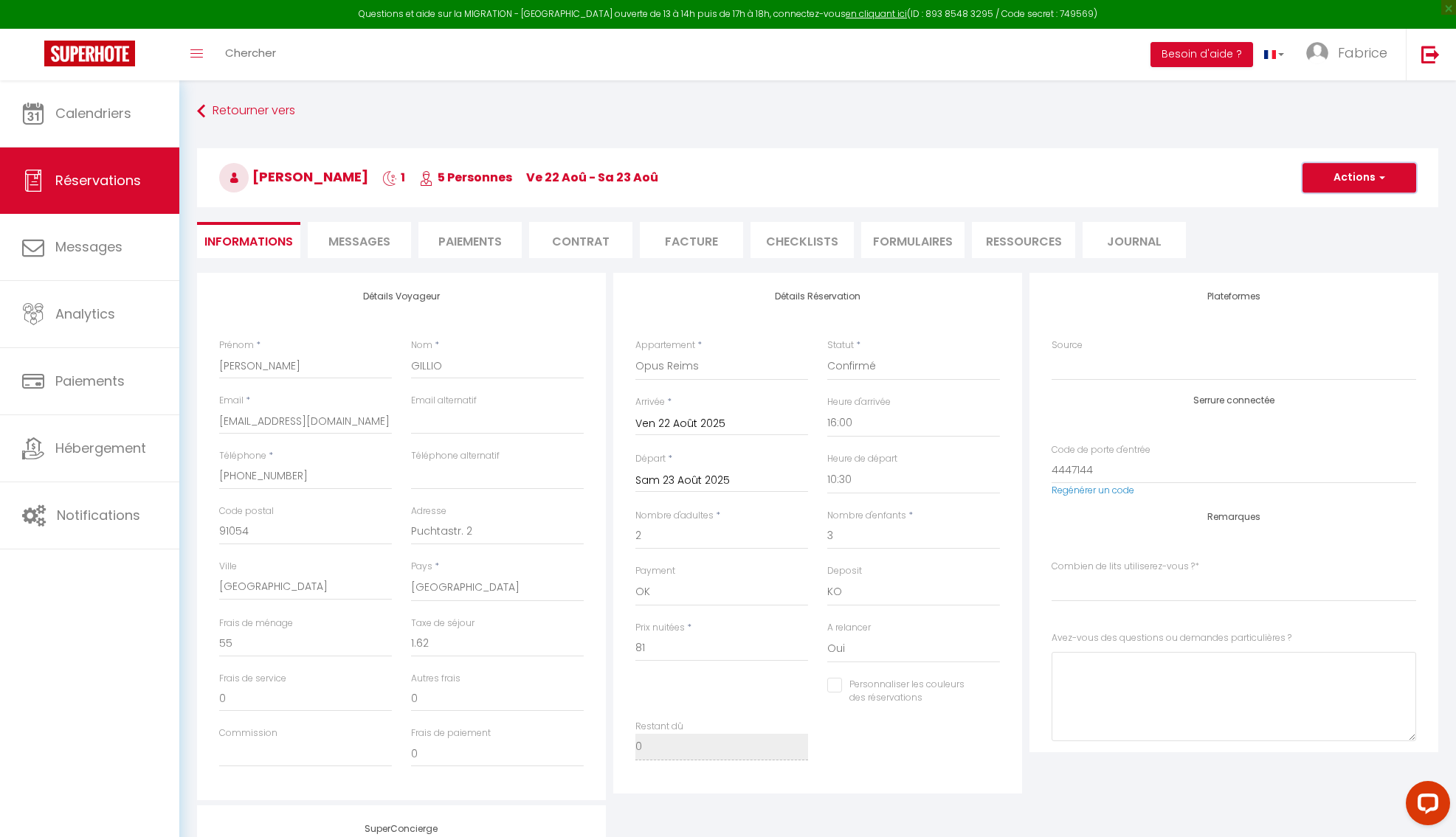
click at [1400, 178] on button "Actions" at bounding box center [1359, 177] width 114 height 29
click at [1355, 209] on link "Enregistrer" at bounding box center [1343, 210] width 116 height 20
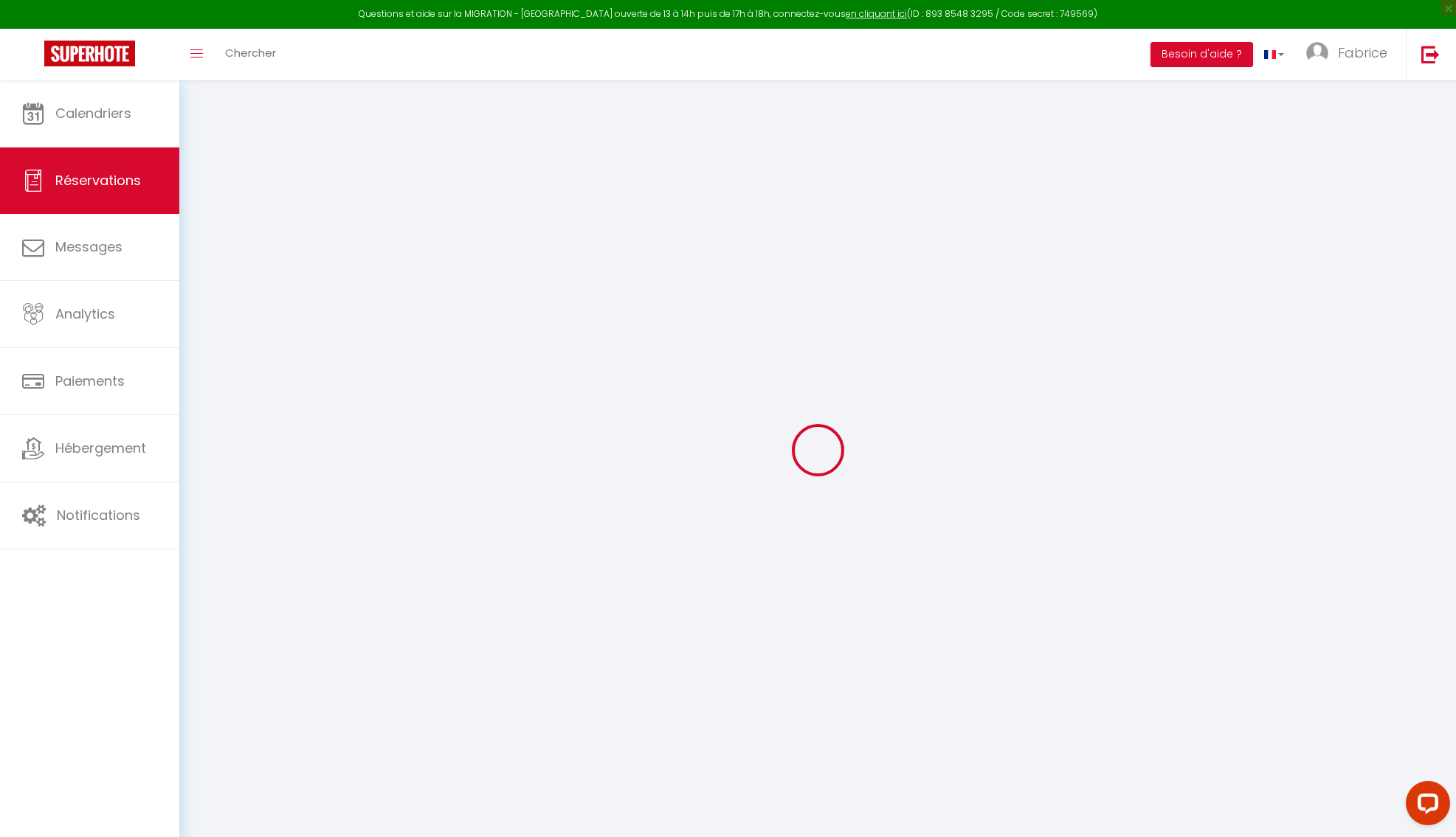
select select "not_cancelled"
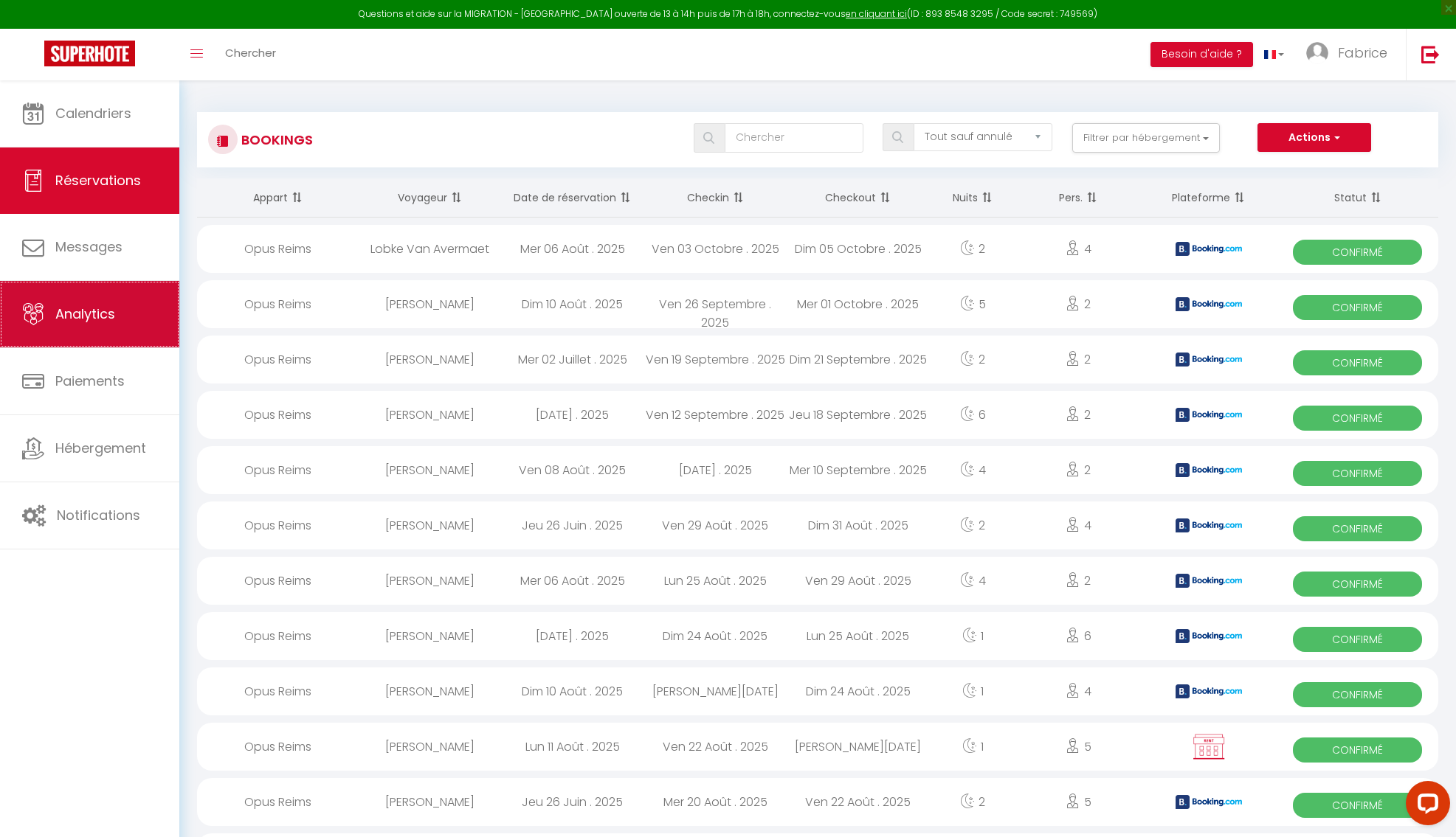
click at [83, 306] on span "Analytics" at bounding box center [84, 314] width 59 height 19
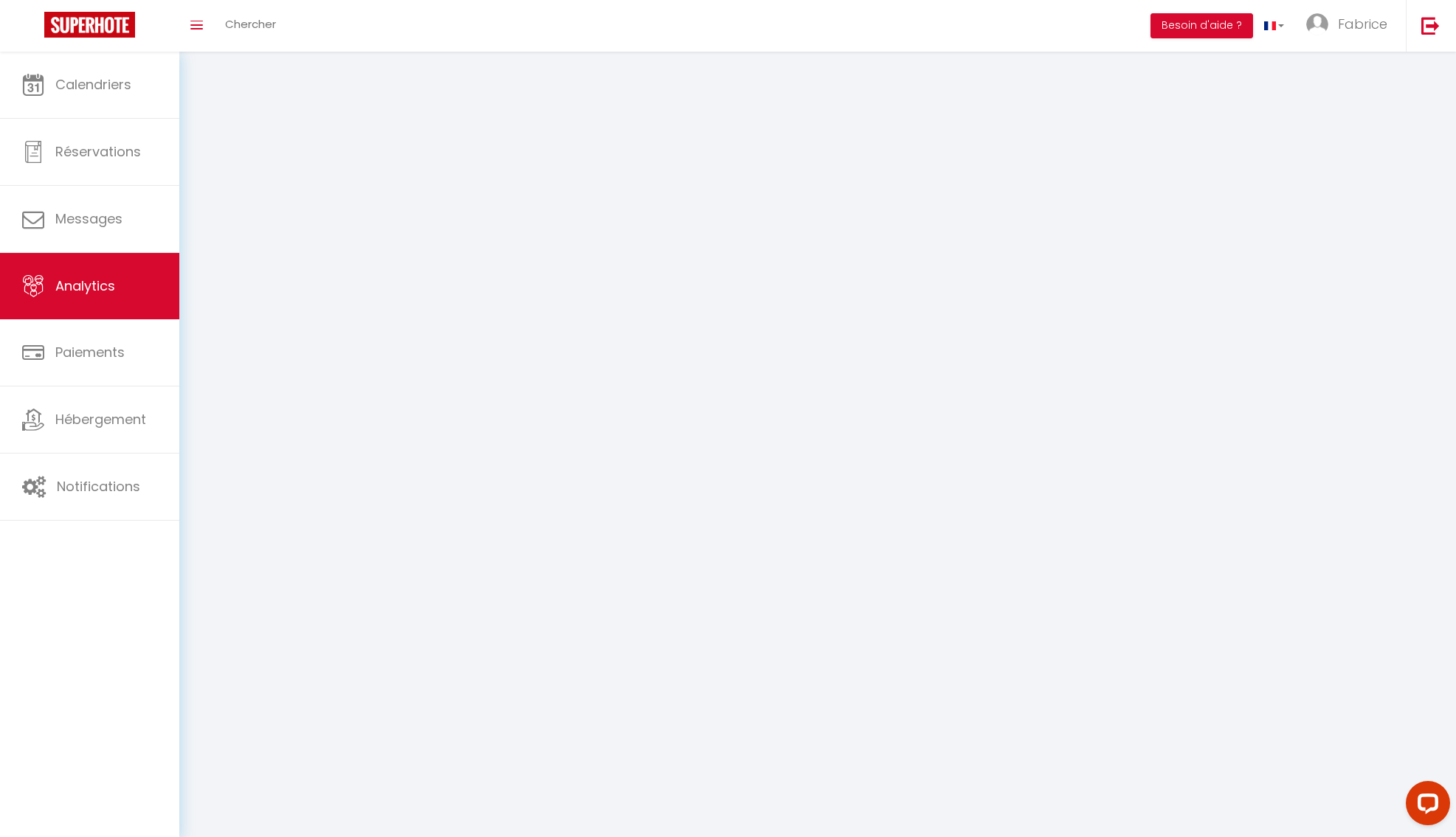
select select "2025"
select select "8"
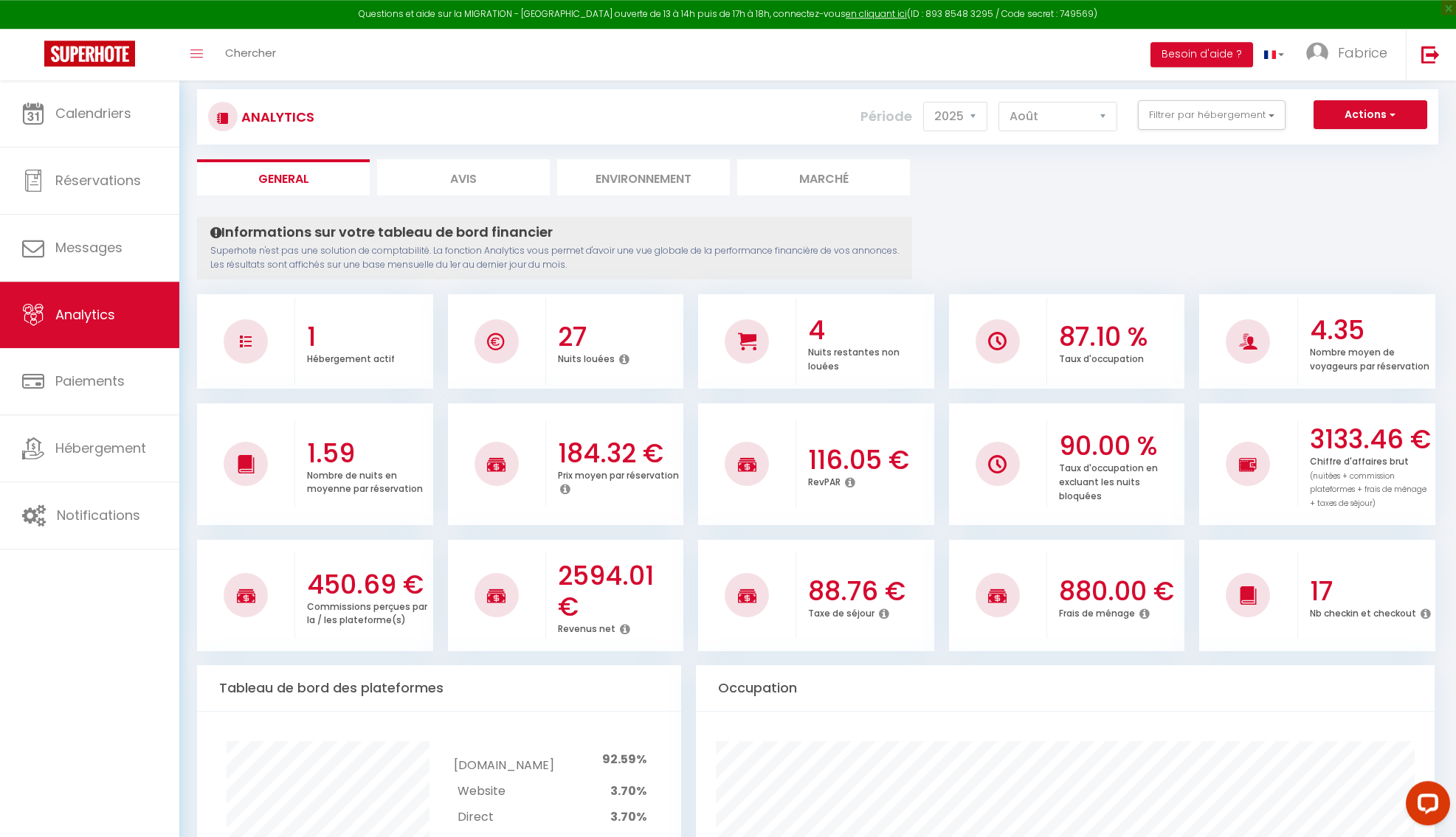
scroll to position [24, 0]
